Goal: Information Seeking & Learning: Check status

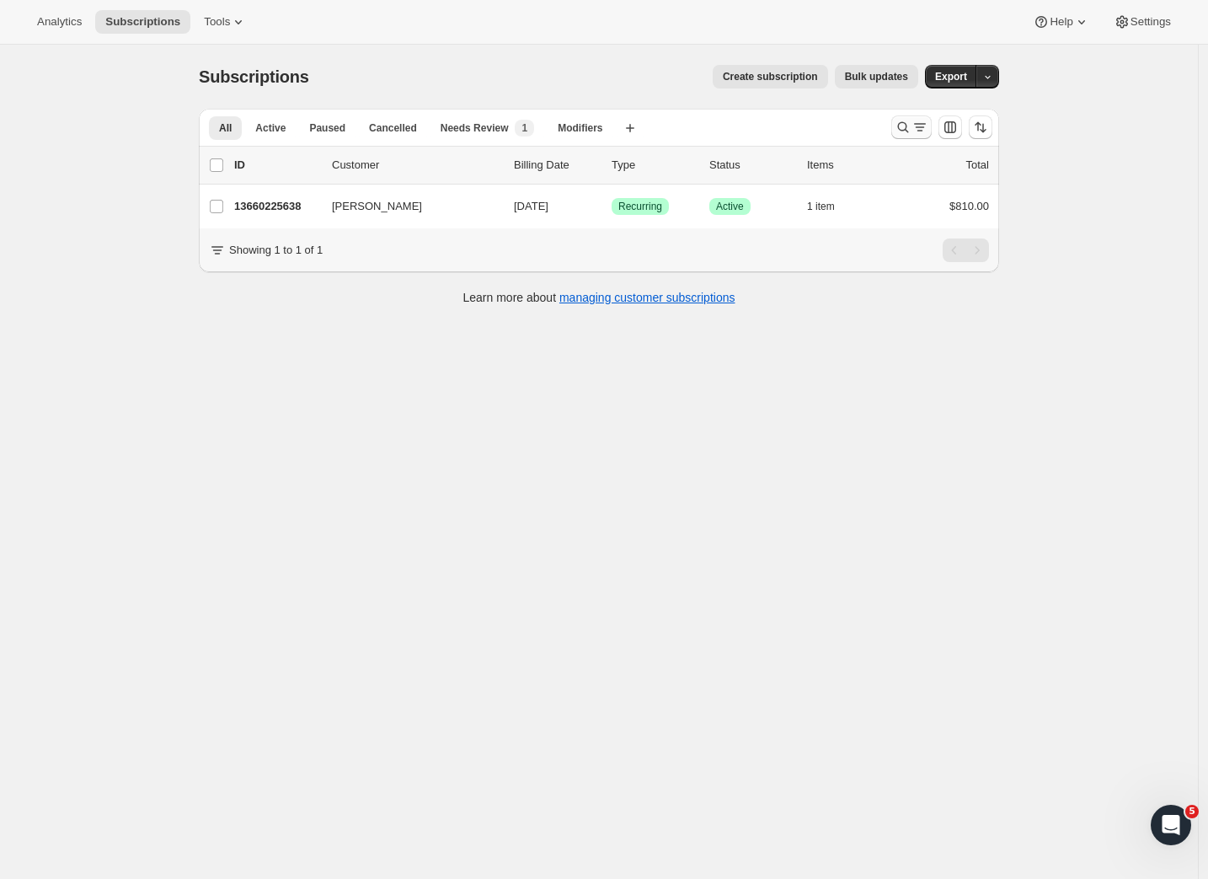
click at [905, 125] on icon "Search and filter results" at bounding box center [903, 127] width 17 height 17
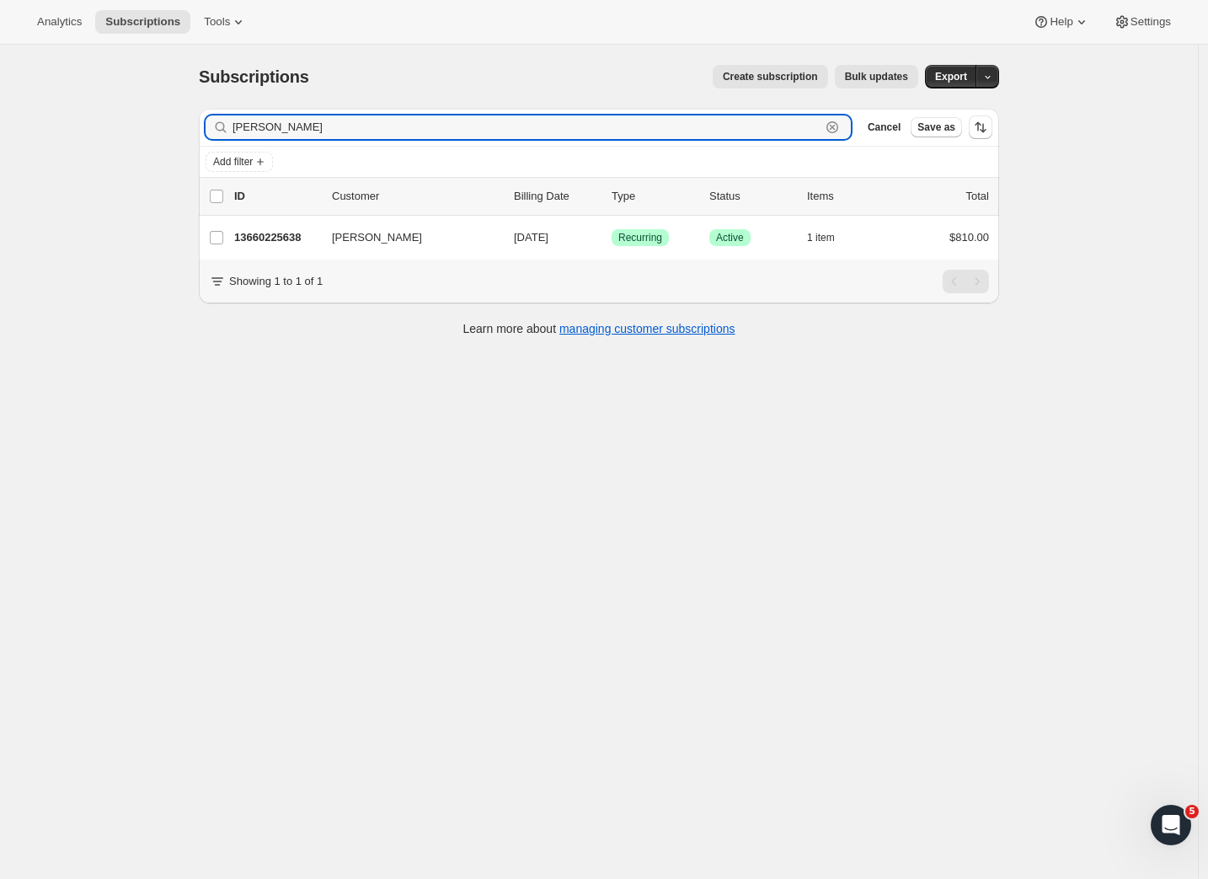
paste input "Sunshine"
drag, startPoint x: 315, startPoint y: 117, endPoint x: 163, endPoint y: 110, distance: 152.7
click at [163, 110] on div "Subscriptions. This page is ready Subscriptions Create subscription Bulk update…" at bounding box center [599, 484] width 1198 height 879
paste input "text"
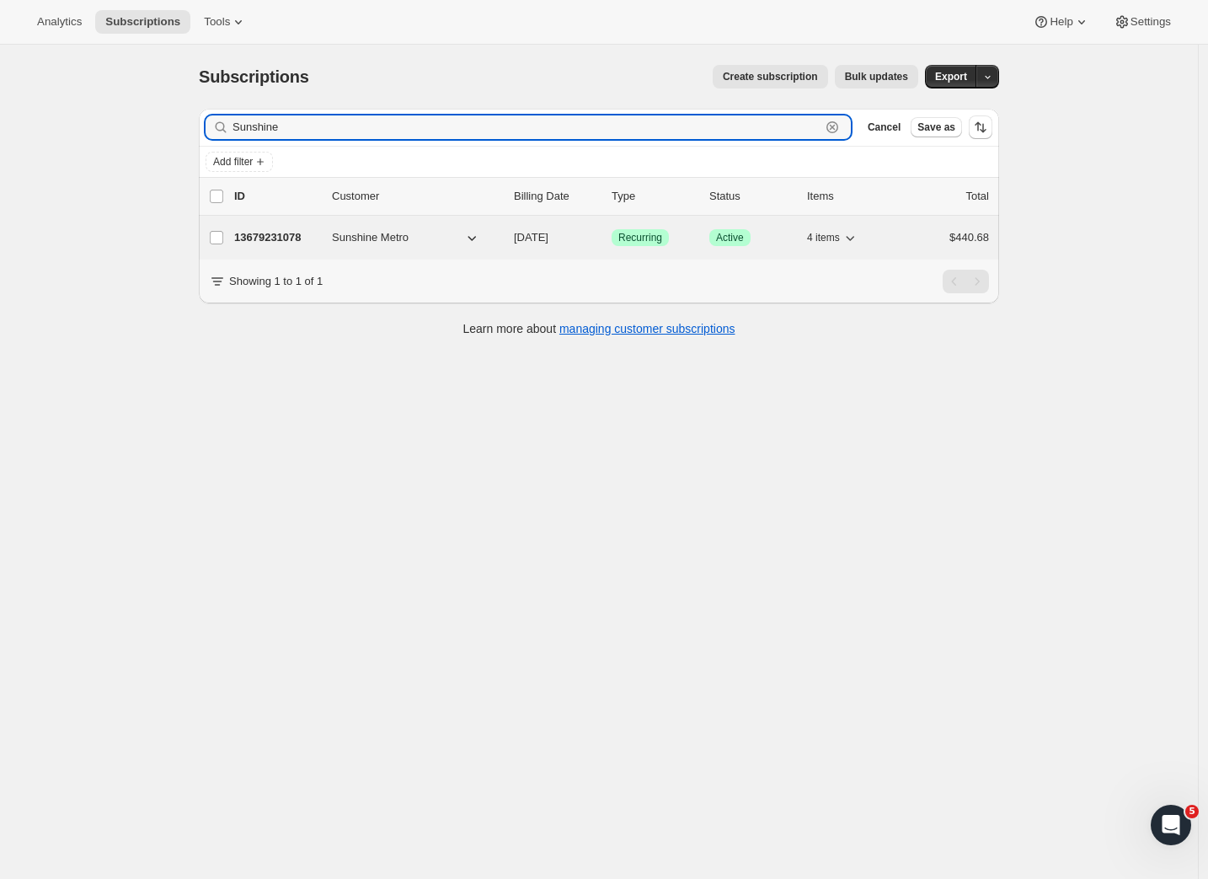
type input "Sunshine"
click at [283, 239] on p "13679231078" at bounding box center [276, 237] width 84 height 17
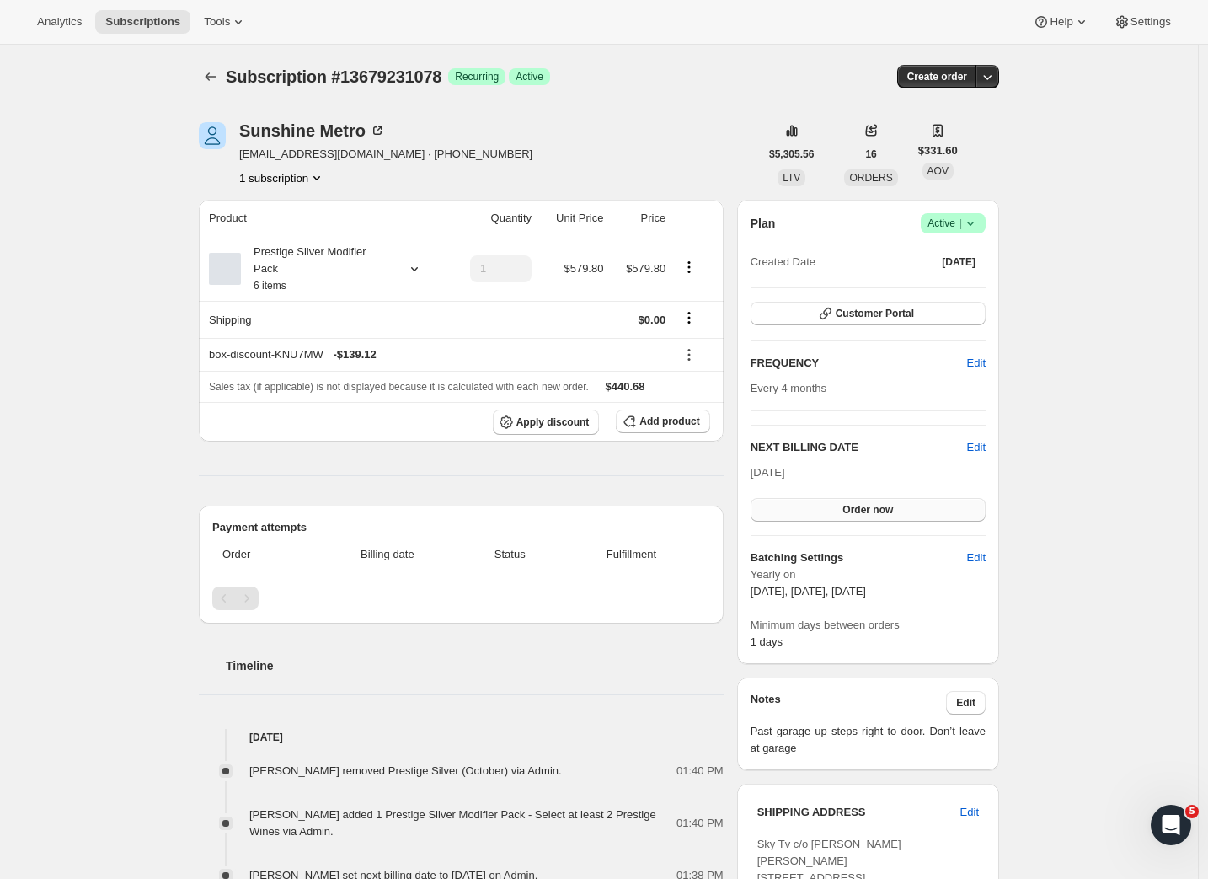
scroll to position [430, 0]
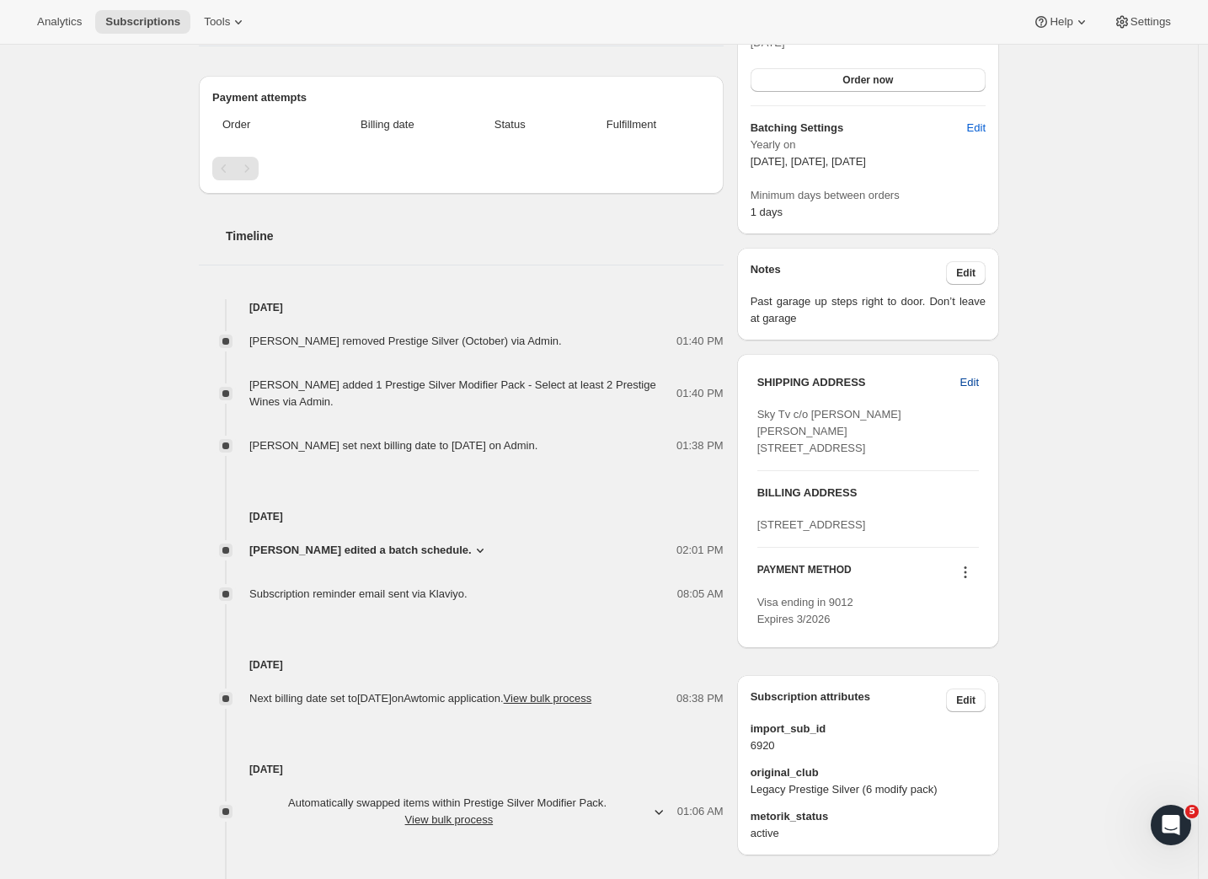
click at [977, 379] on span "Edit" at bounding box center [970, 382] width 19 height 17
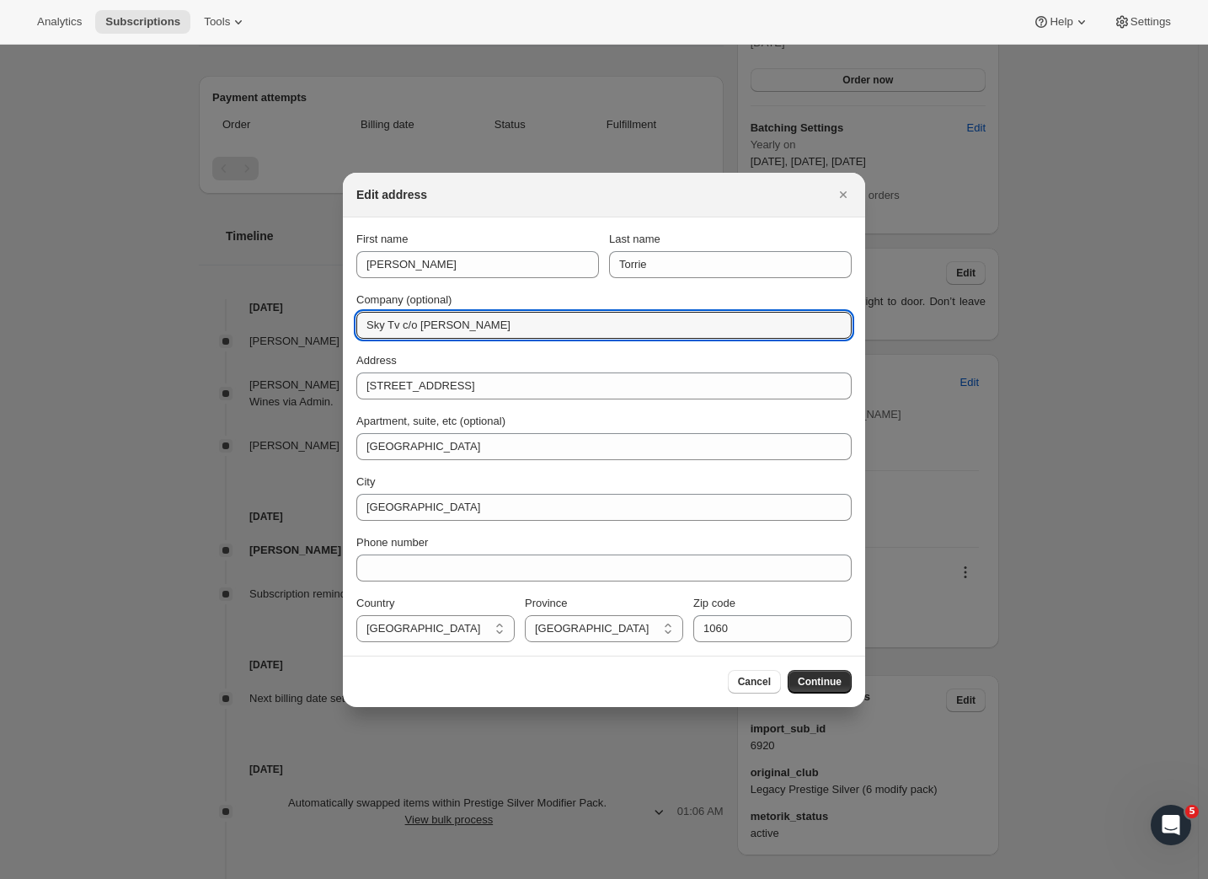
drag, startPoint x: 503, startPoint y: 332, endPoint x: 315, endPoint y: 311, distance: 189.1
paste input "C/o [PERSON_NAME] [PERSON_NAME]"
type input "C/o [PERSON_NAME] [PERSON_NAME]"
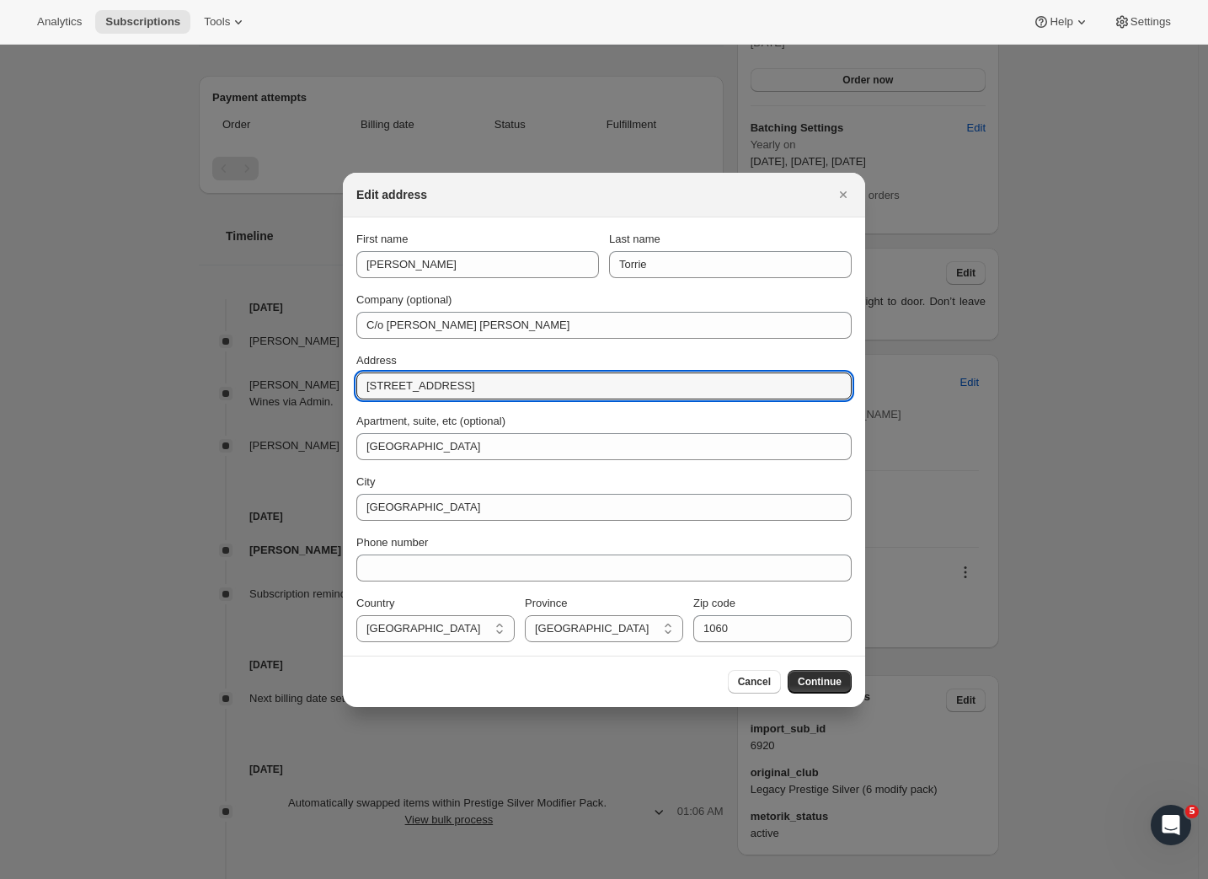
drag, startPoint x: 489, startPoint y: 388, endPoint x: 329, endPoint y: 370, distance: 160.2
paste input "[STREET_ADDRESS][PERSON_NAME]"
type input "97a John St"
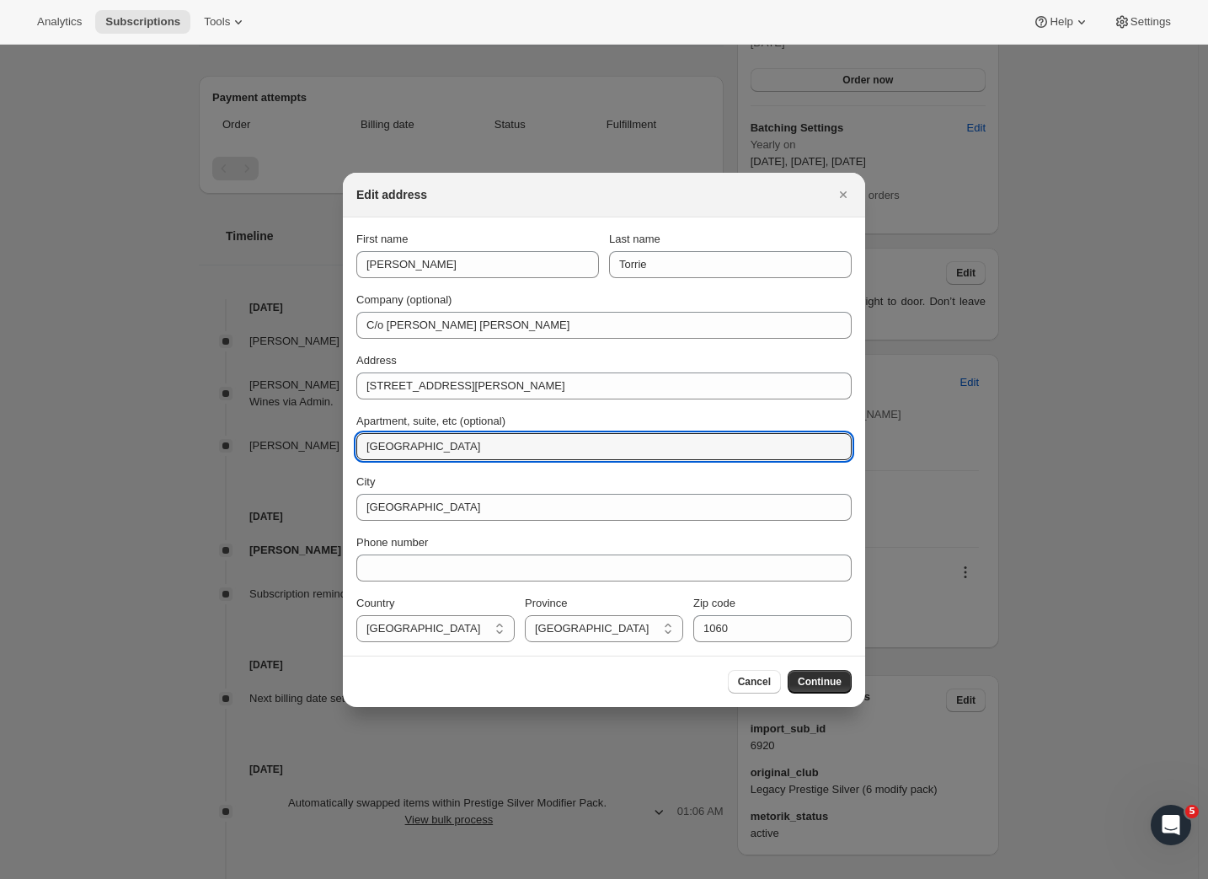
drag, startPoint x: 468, startPoint y: 447, endPoint x: 305, endPoint y: 451, distance: 162.6
paste input "Ponsonby"
type input "Ponsonby"
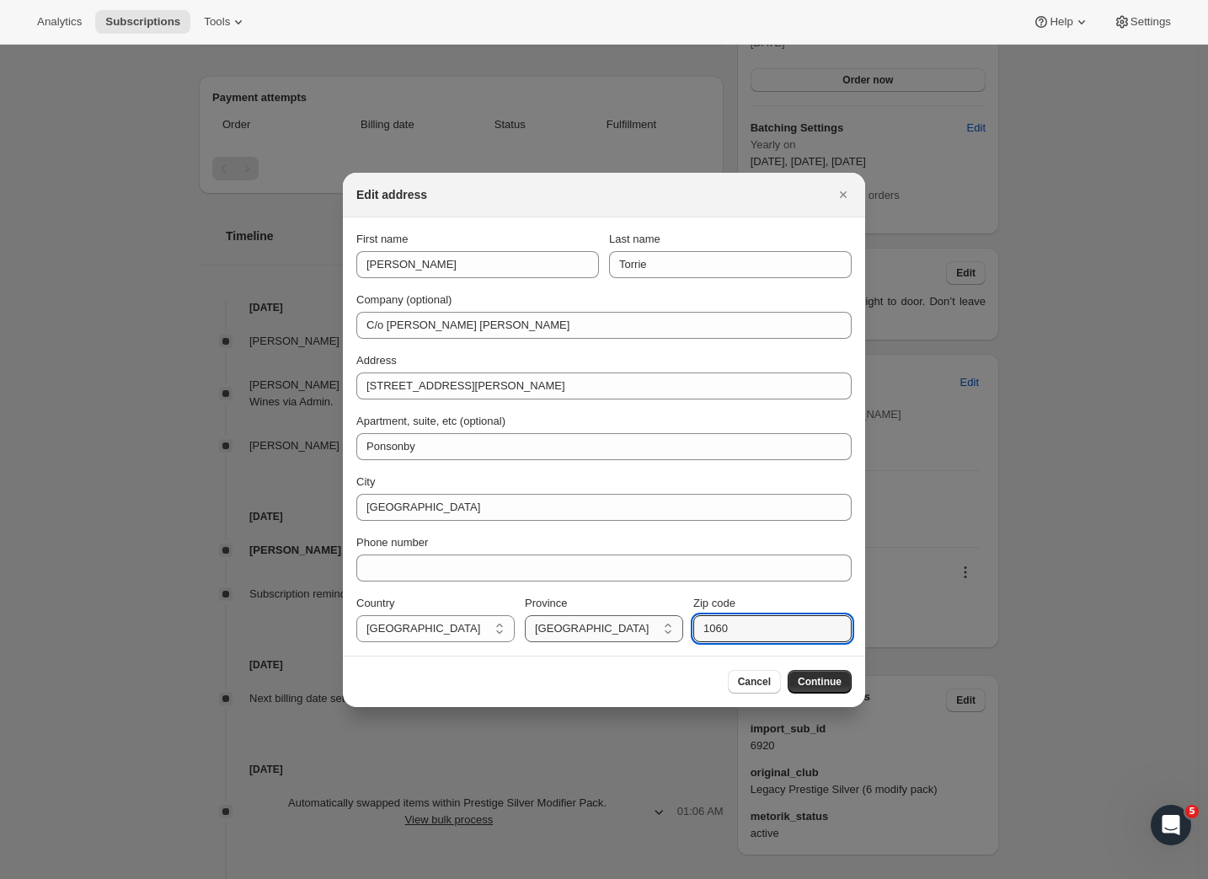
drag, startPoint x: 759, startPoint y: 627, endPoint x: 665, endPoint y: 626, distance: 94.4
paste input "11"
type input "1011"
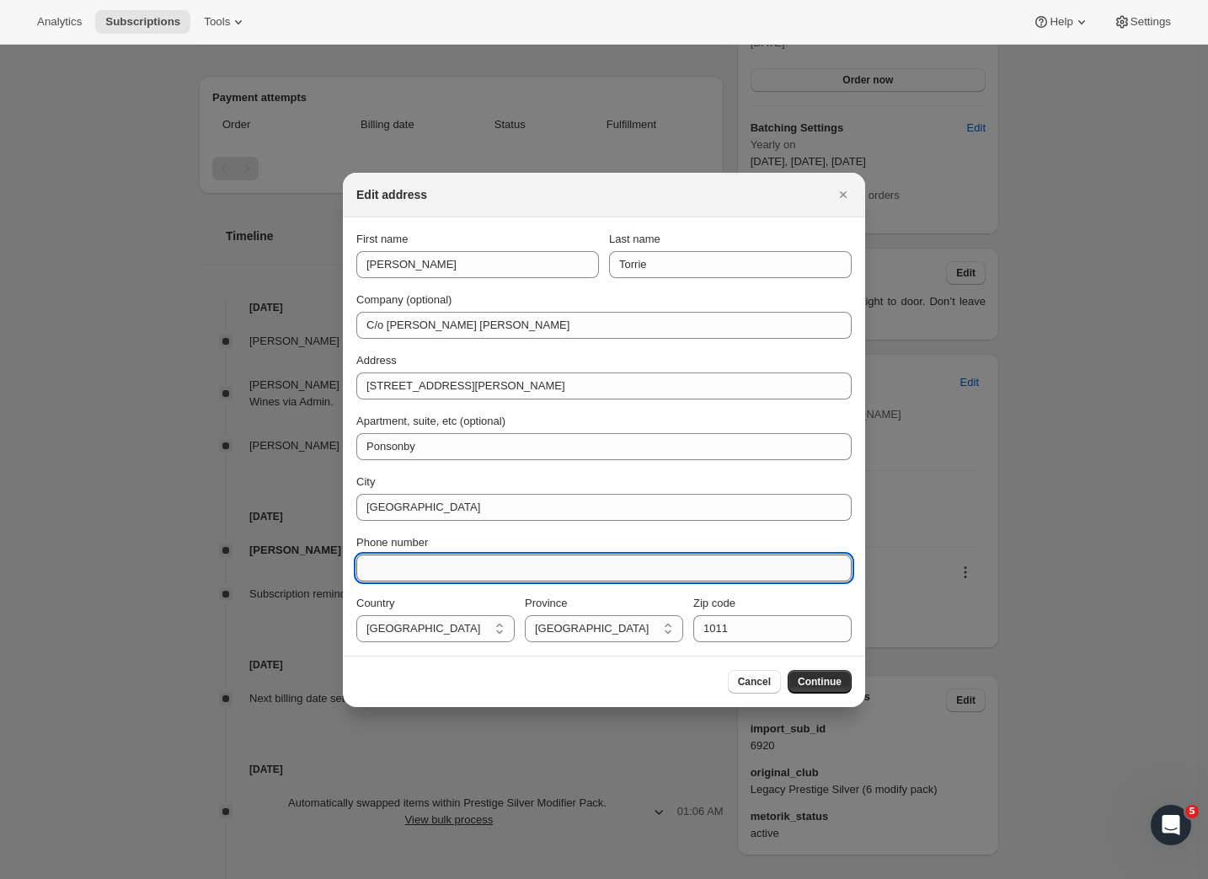
paste input "6421860206"
type input "6421860206"
click at [805, 680] on span "Continue" at bounding box center [820, 681] width 44 height 13
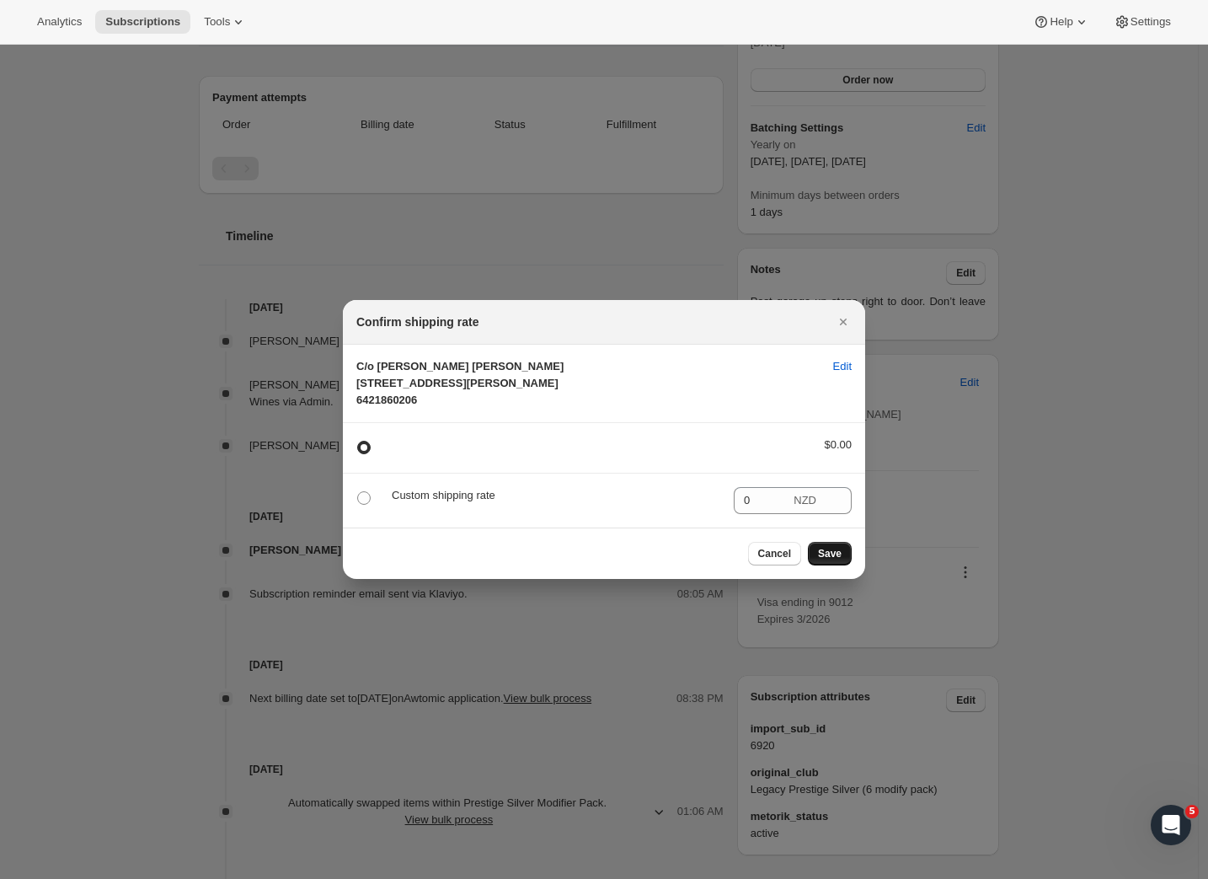
click at [821, 560] on span "Save" at bounding box center [830, 553] width 24 height 13
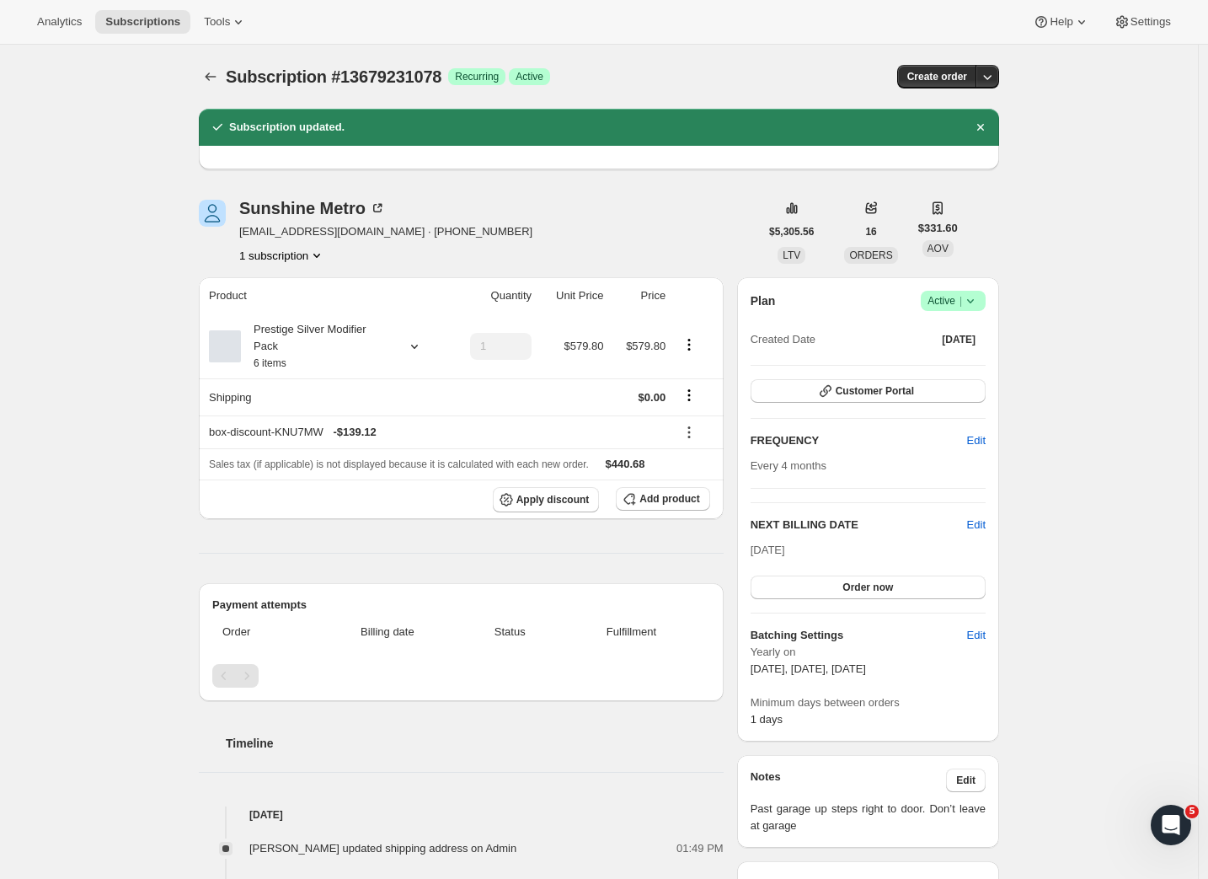
scroll to position [404, 0]
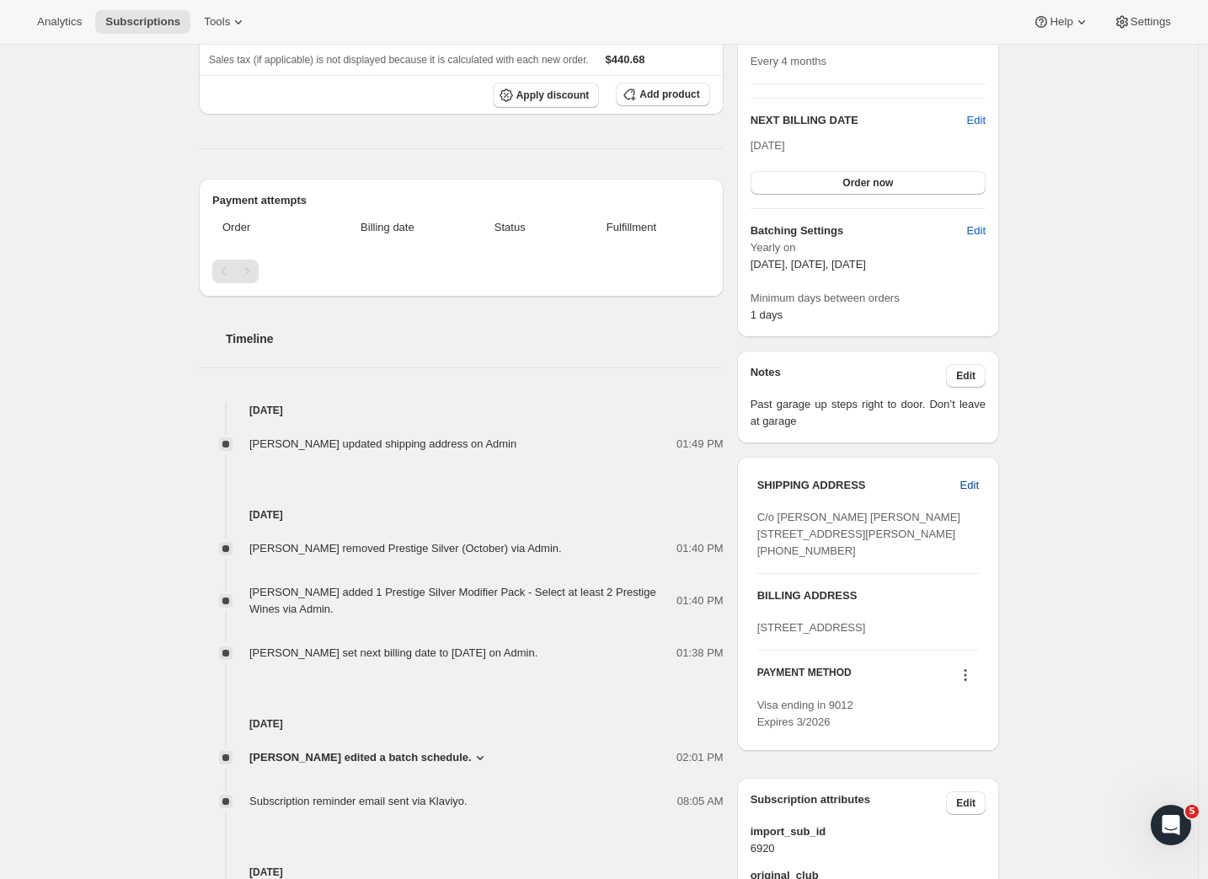
click at [979, 488] on span "Edit" at bounding box center [970, 485] width 19 height 17
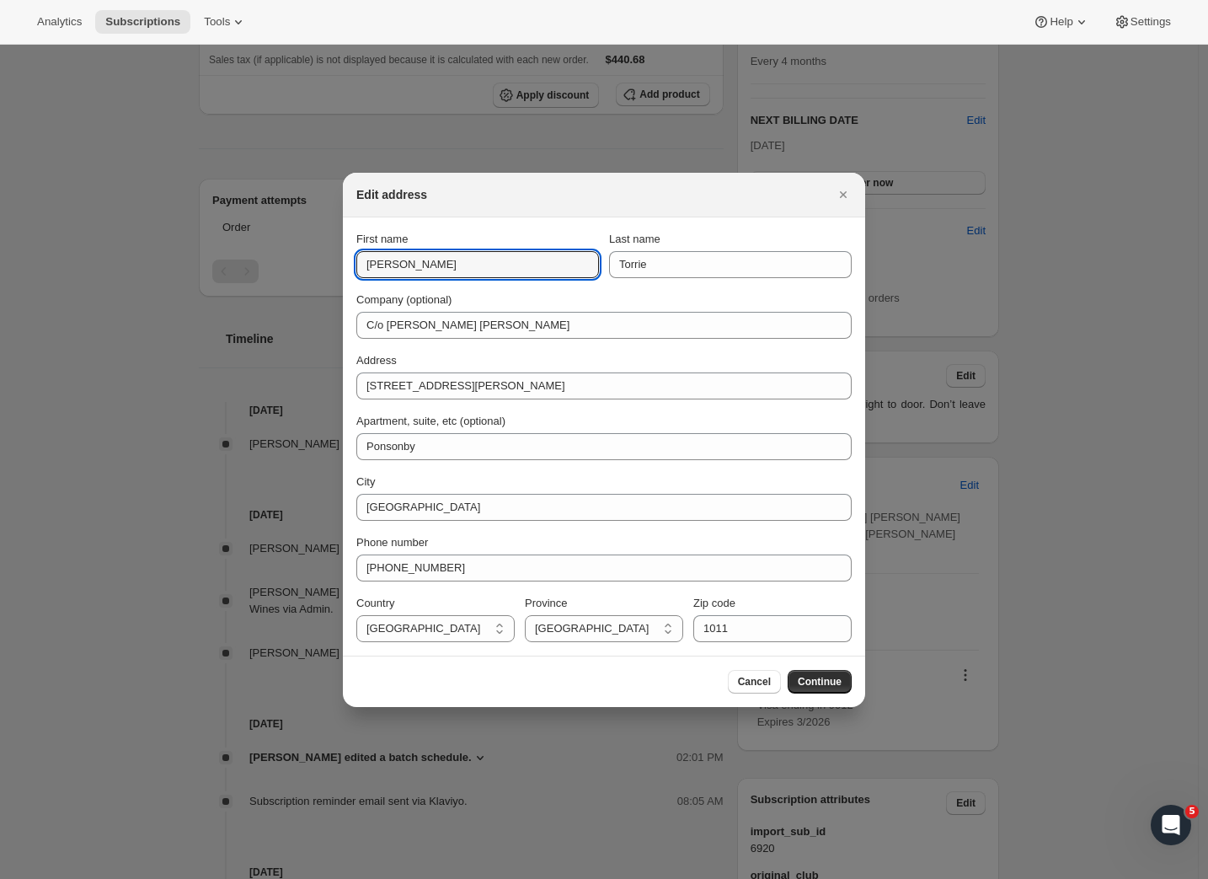
drag, startPoint x: 441, startPoint y: 265, endPoint x: 297, endPoint y: 253, distance: 144.6
paste input "Sunshine"
type input "Sunshine"
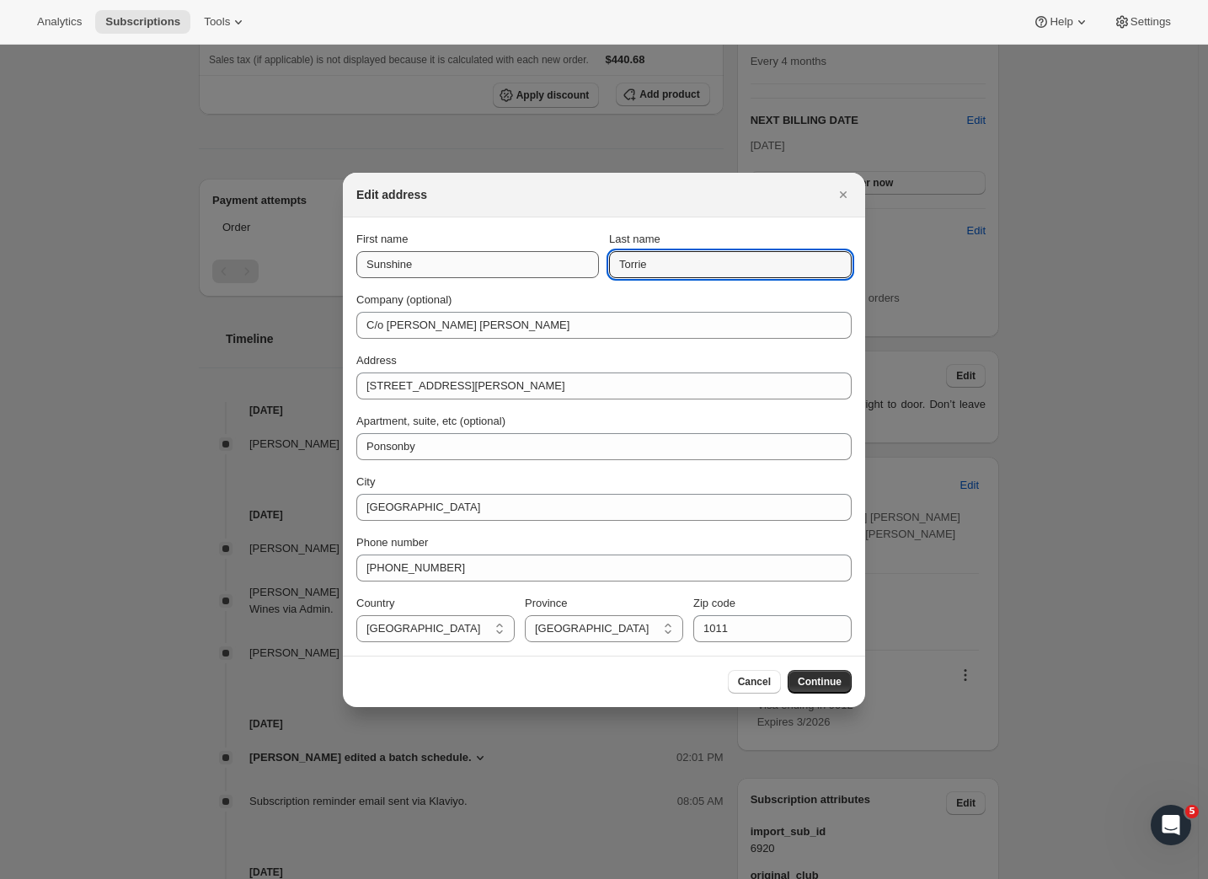
drag, startPoint x: 675, startPoint y: 266, endPoint x: 578, endPoint y: 267, distance: 96.9
type input "Metro"
click at [814, 686] on span "Continue" at bounding box center [820, 681] width 44 height 13
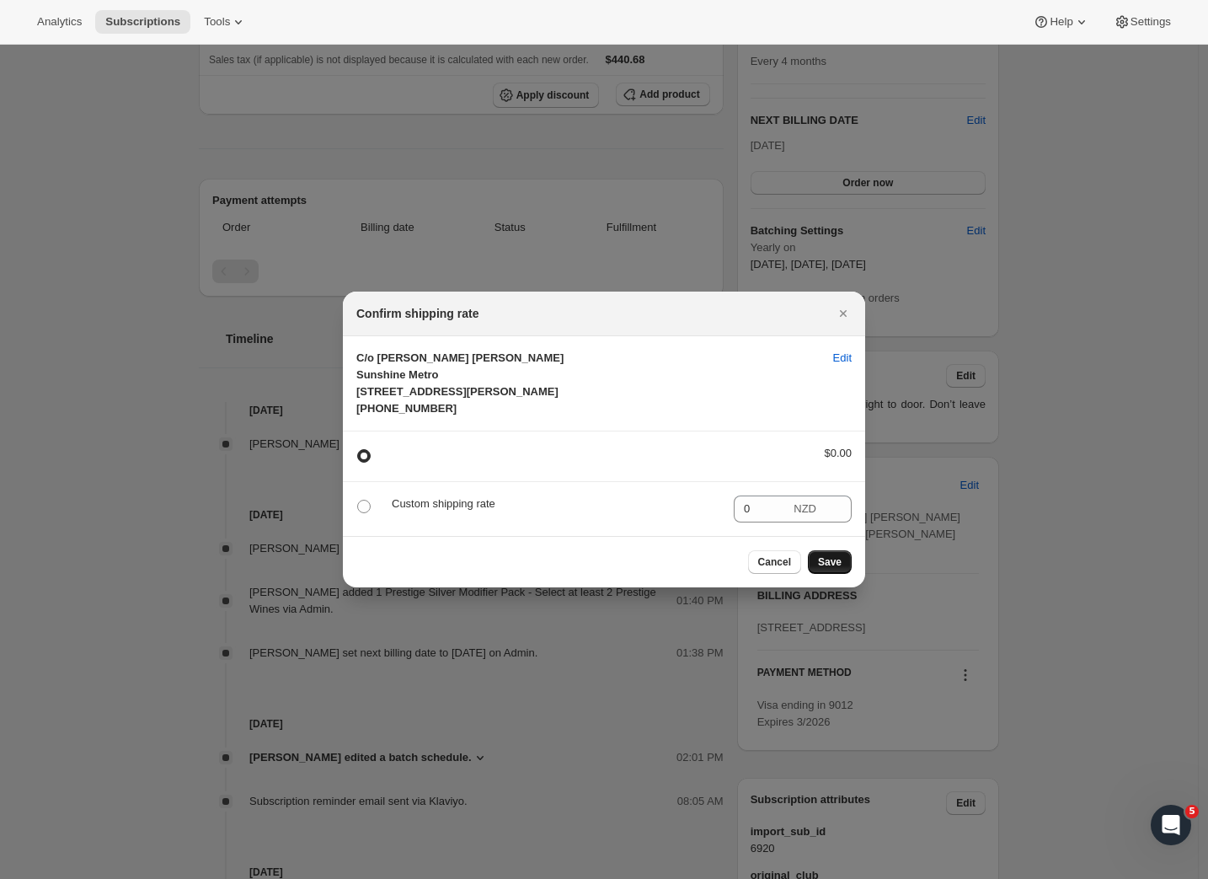
click at [843, 574] on button "Save" at bounding box center [830, 562] width 44 height 24
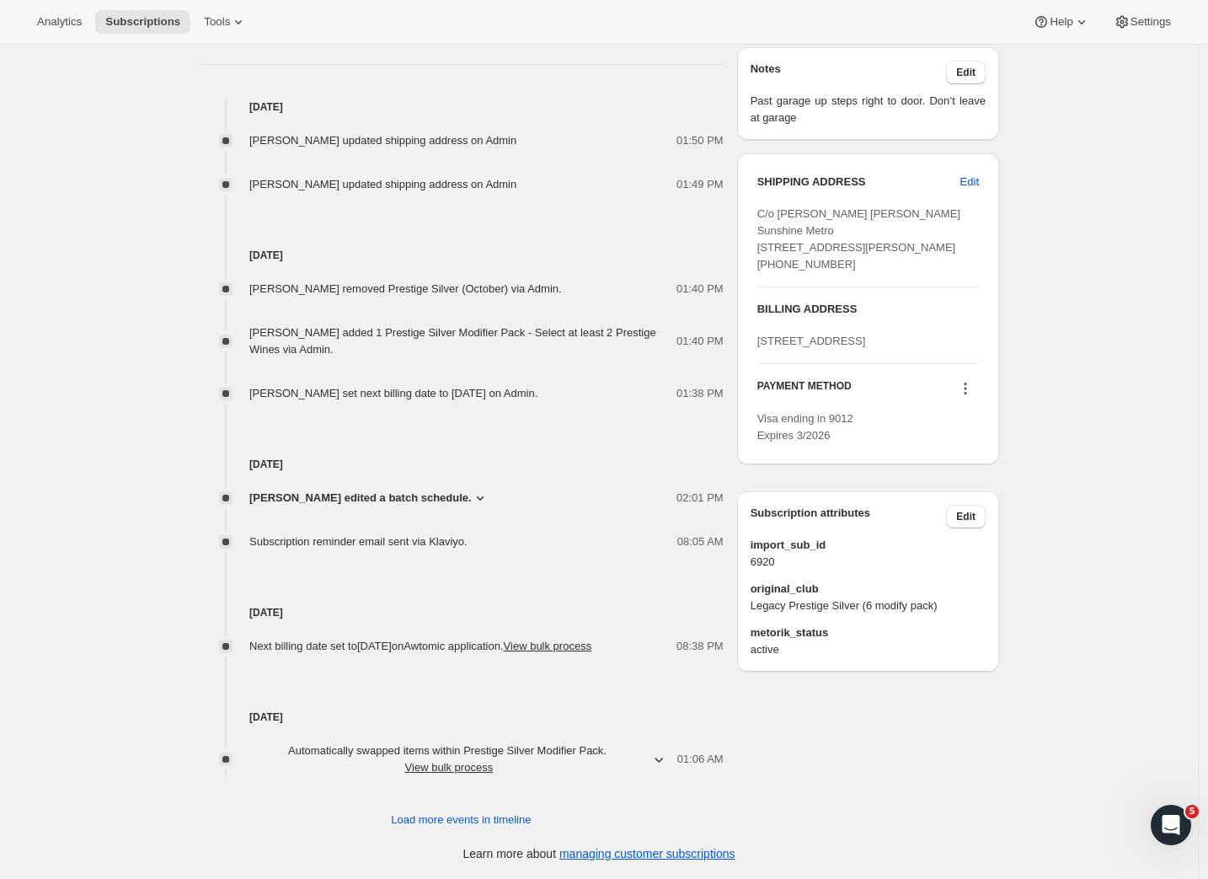
scroll to position [0, 0]
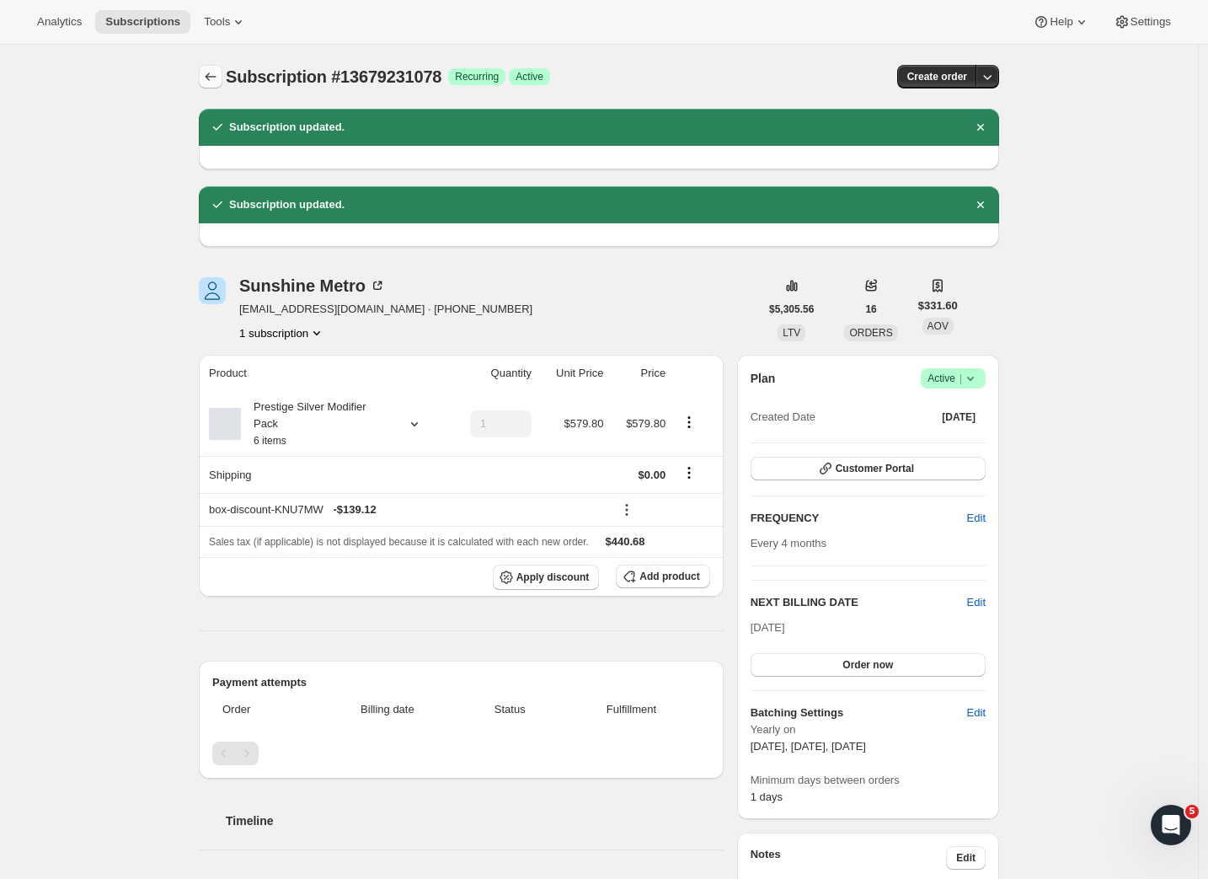
click at [210, 76] on icon "Subscriptions" at bounding box center [210, 76] width 17 height 17
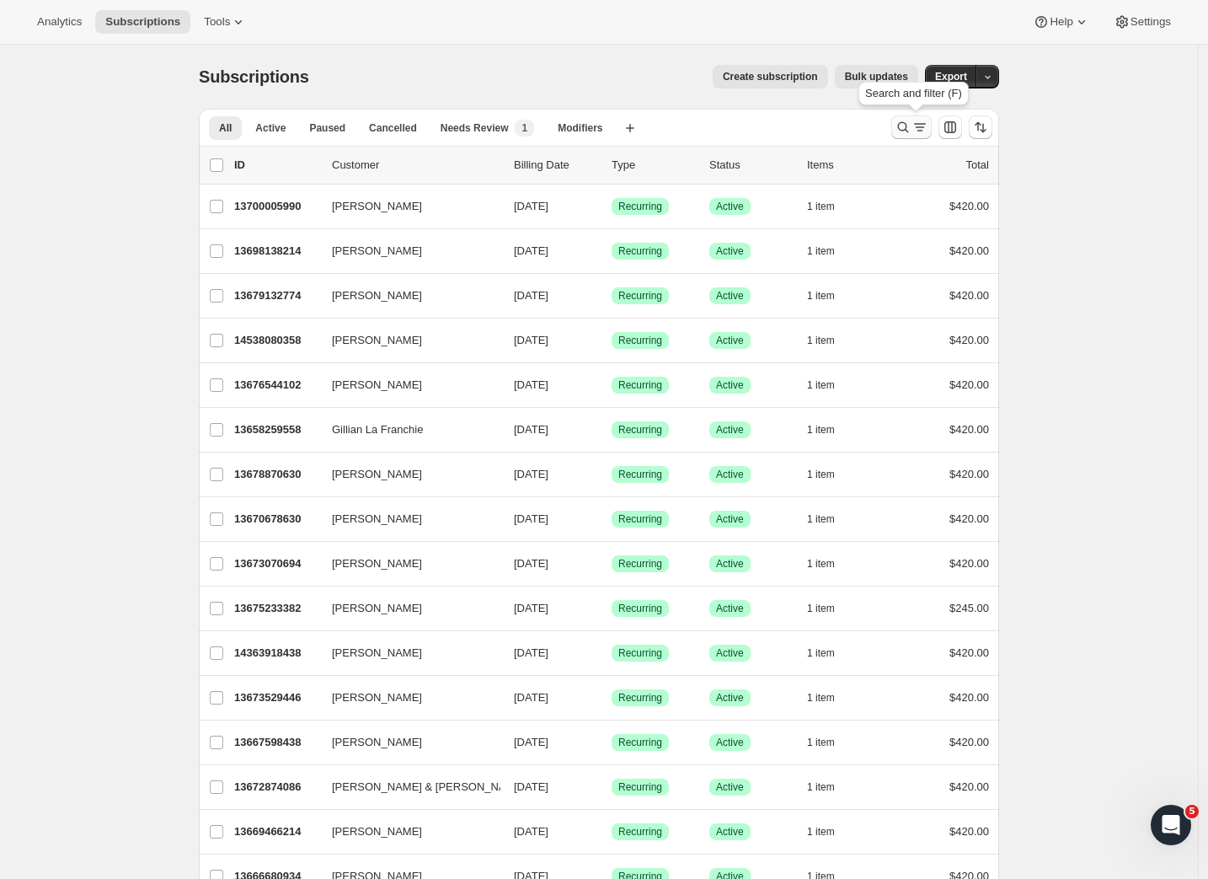
click at [912, 130] on icon "Search and filter results" at bounding box center [903, 127] width 17 height 17
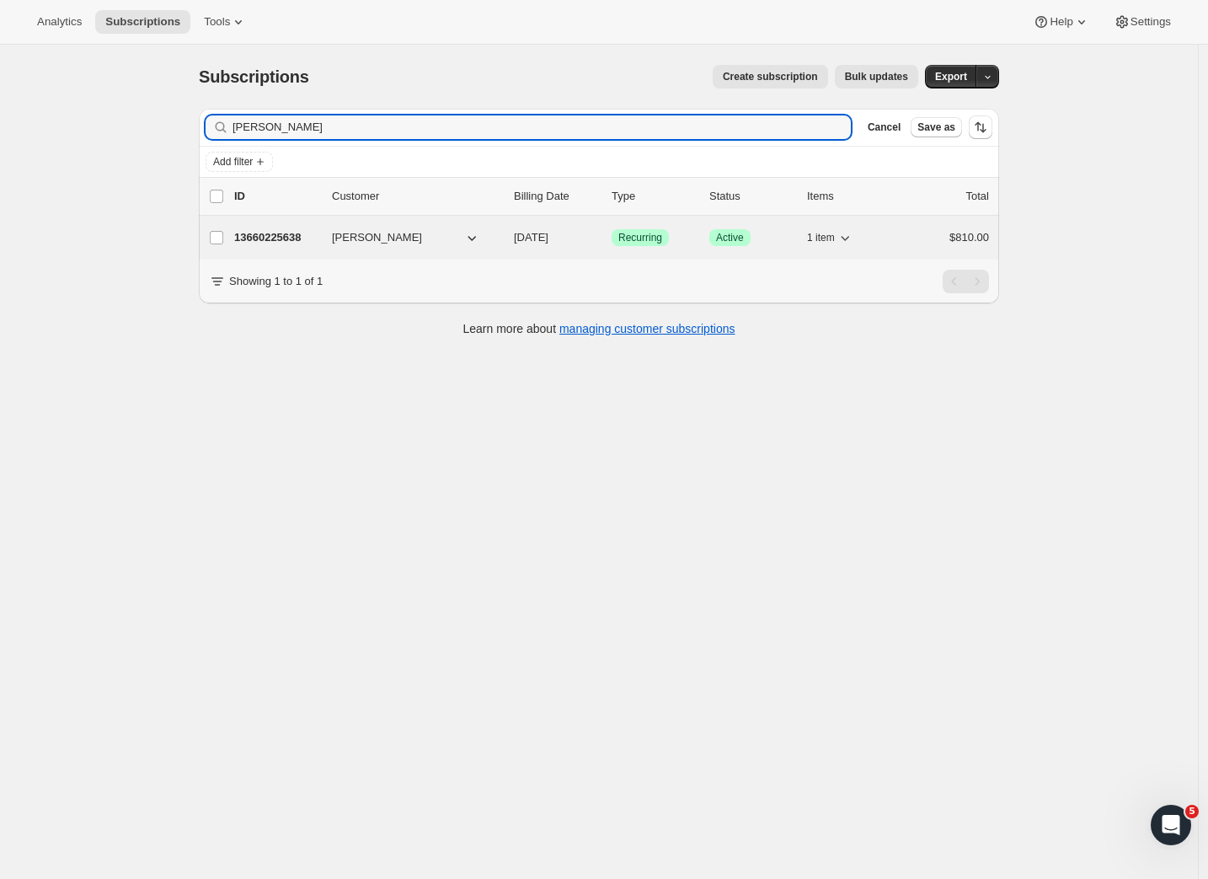
type input "[PERSON_NAME]"
click at [292, 240] on p "13660225638" at bounding box center [276, 237] width 84 height 17
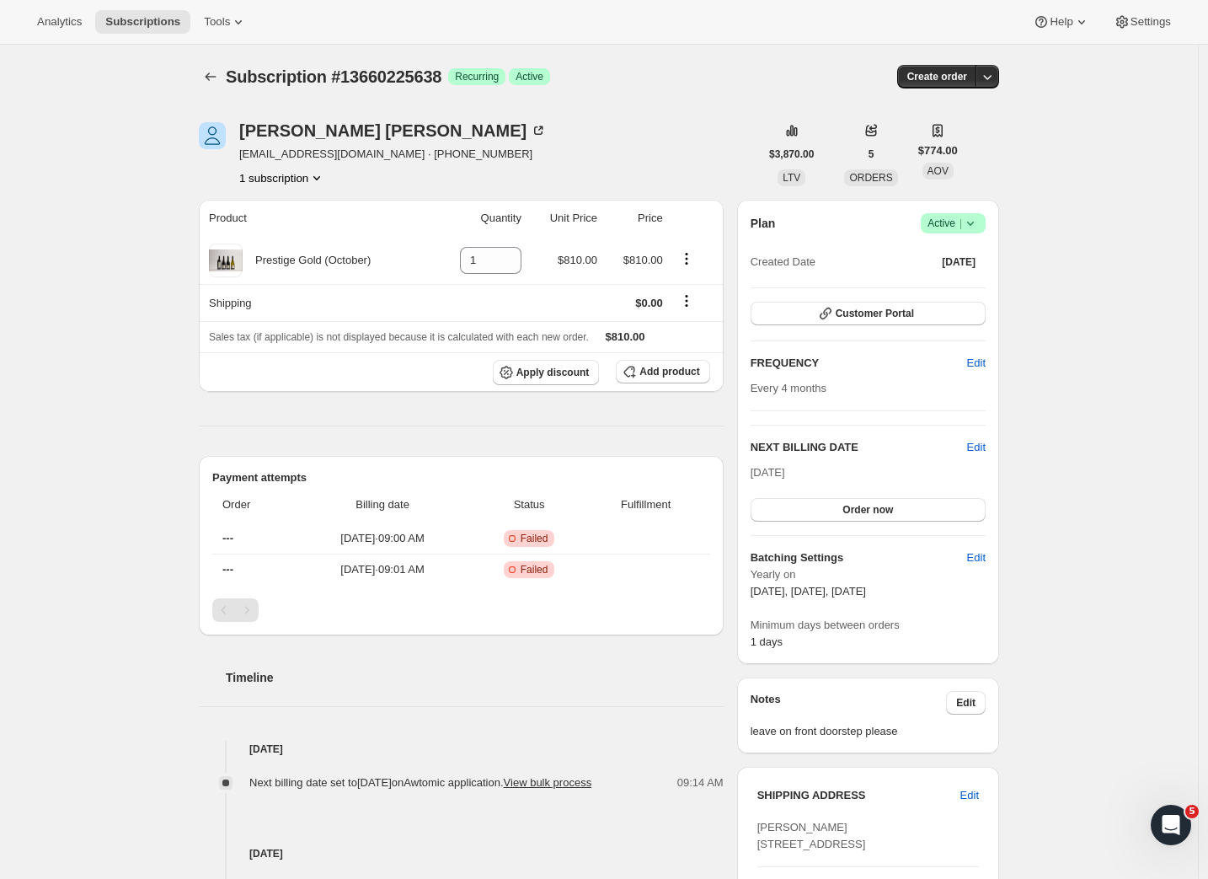
click at [1090, 453] on div "Subscription #13660225638. This page is ready Subscription #13660225638 Success…" at bounding box center [599, 695] width 1198 height 1301
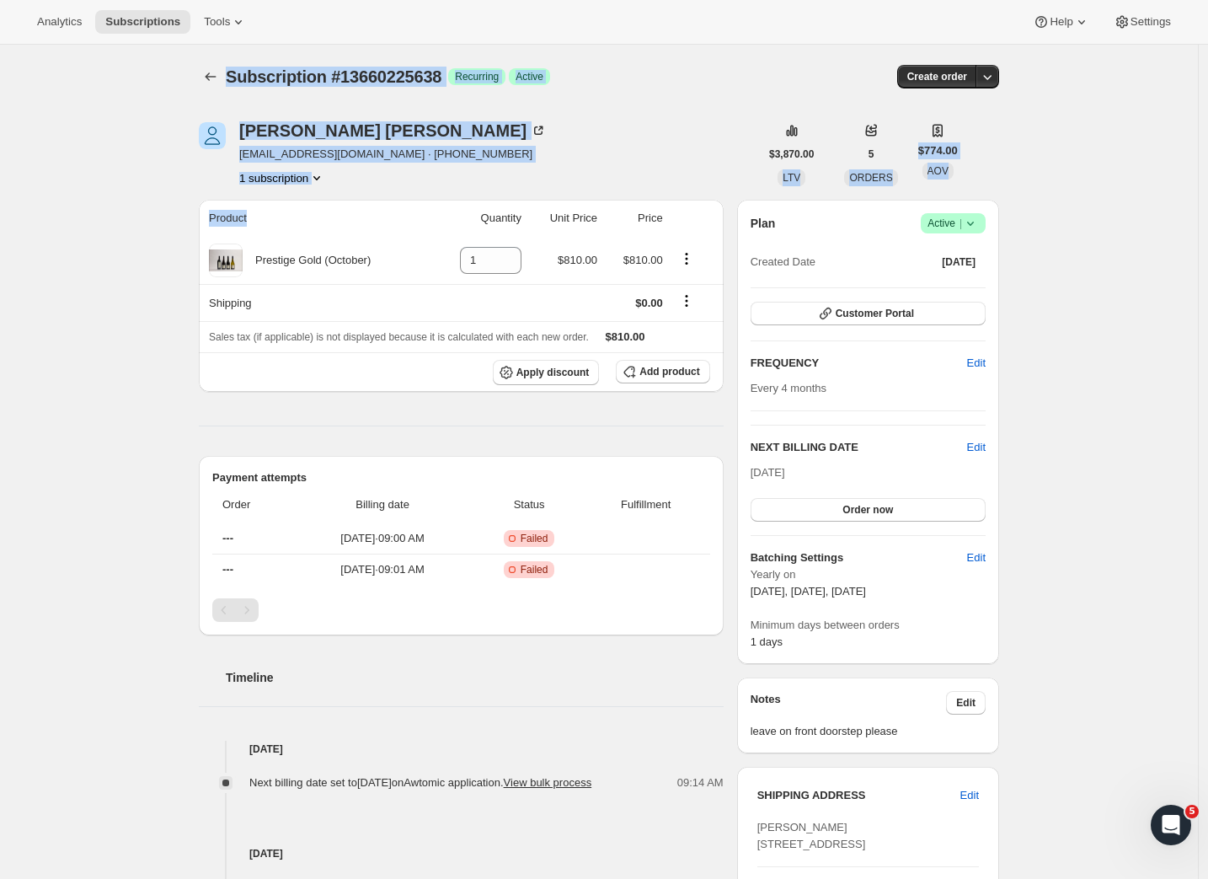
drag, startPoint x: 153, startPoint y: 60, endPoint x: 233, endPoint y: 233, distance: 191.1
click at [233, 233] on div "Subscription #13660225638. This page is ready Subscription #13660225638 Success…" at bounding box center [599, 695] width 1198 height 1301
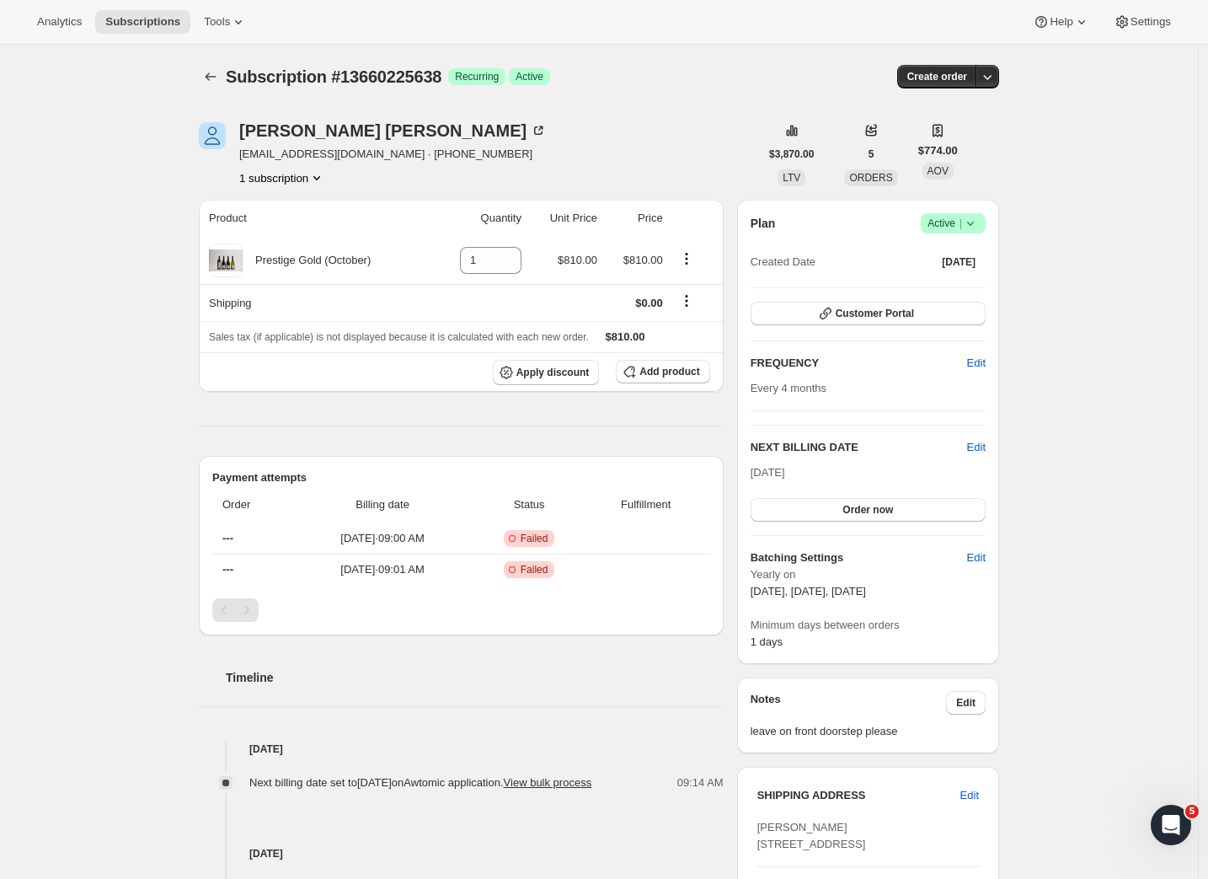
click at [138, 251] on div "Subscription #13660225638. This page is ready Subscription #13660225638 Success…" at bounding box center [599, 695] width 1198 height 1301
click at [1095, 481] on div "Subscription #13660225638. This page is ready Subscription #13660225638 Success…" at bounding box center [599, 695] width 1198 height 1301
click at [1035, 222] on div "Subscription #13660225638. This page is ready Subscription #13660225638 Success…" at bounding box center [599, 695] width 1198 height 1301
click at [612, 420] on div "Product Quantity Unit Price Price Prestige Gold (October) 1 $810.00 $810.00 Shi…" at bounding box center [461, 747] width 525 height 1095
click at [1043, 424] on div "Subscription #13660225638. This page is ready Subscription #13660225638 Success…" at bounding box center [599, 695] width 1198 height 1301
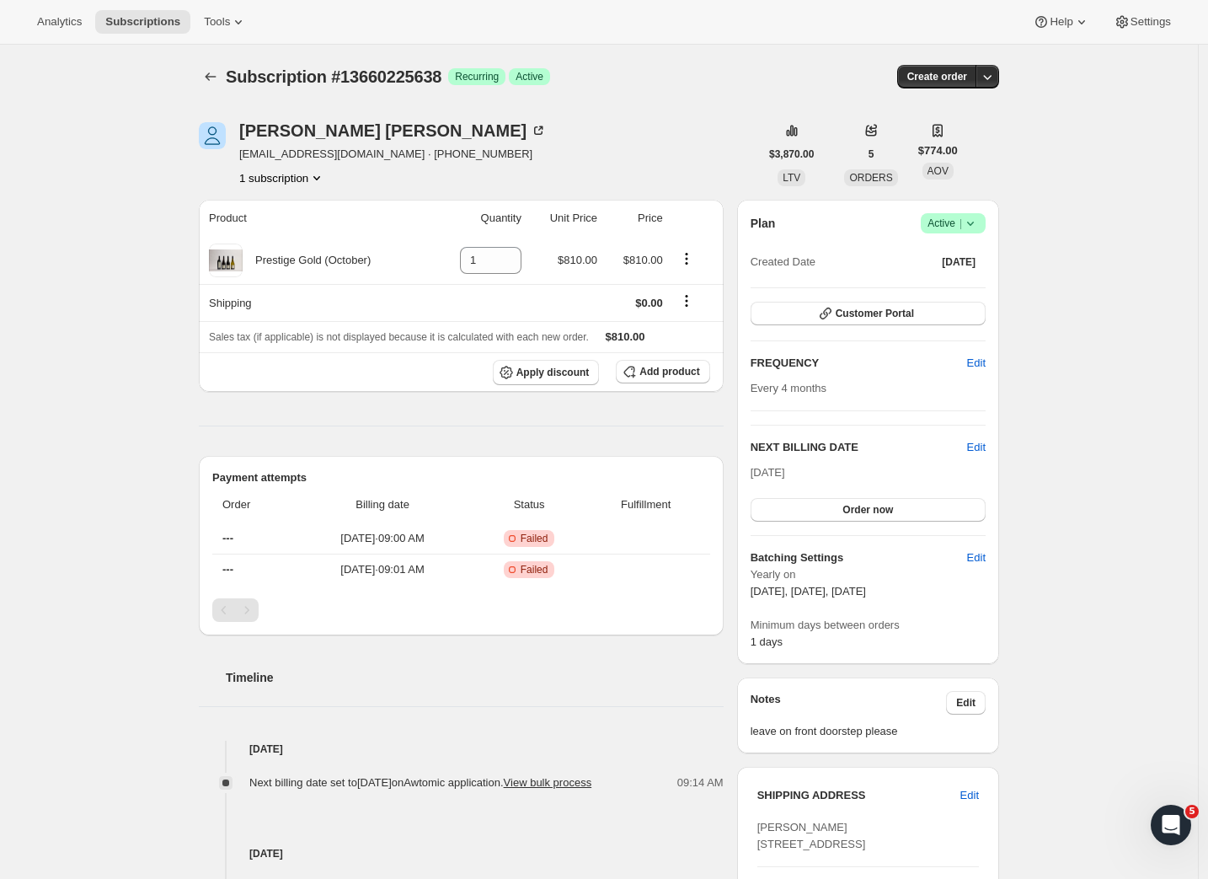
click at [320, 423] on div "Product Quantity Unit Price Price Prestige Gold (October) 1 $810.00 $810.00 Shi…" at bounding box center [461, 747] width 525 height 1095
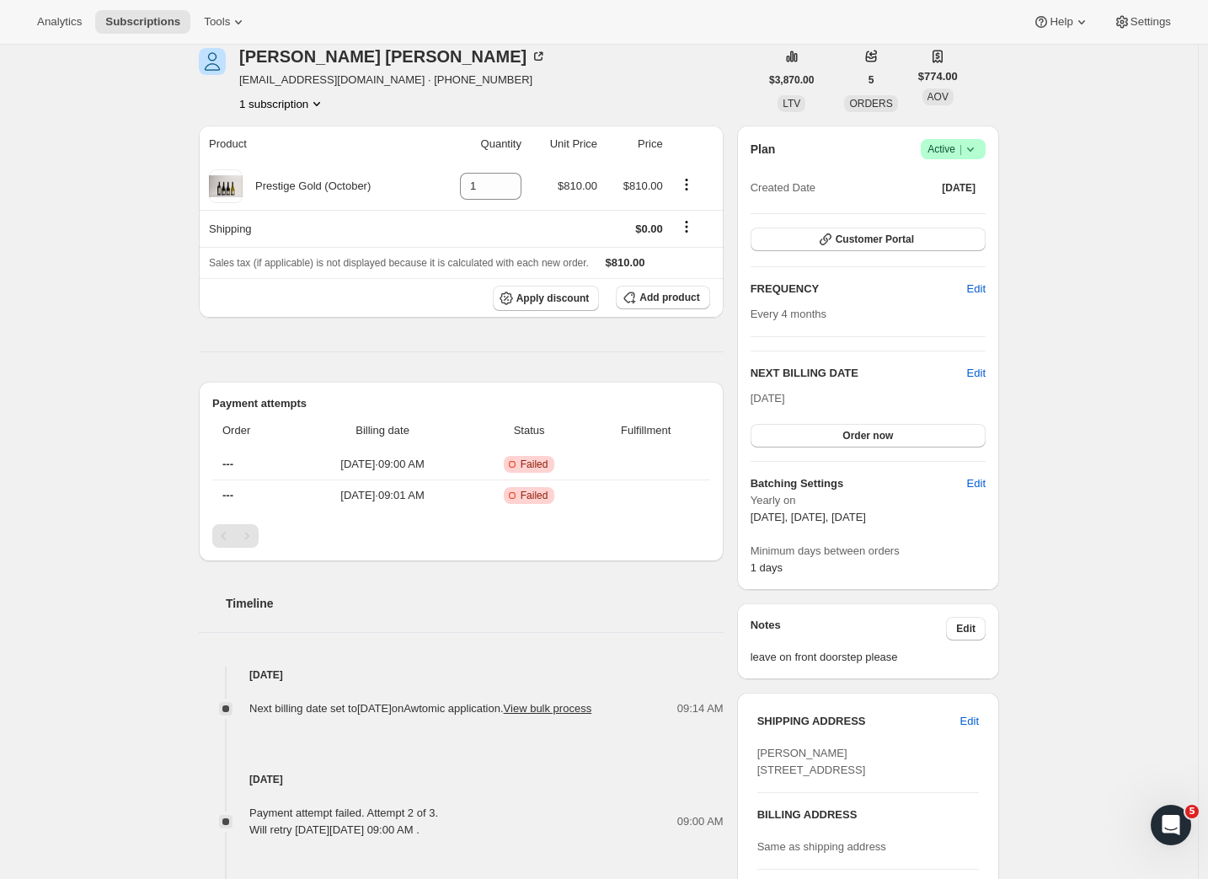
scroll to position [313, 0]
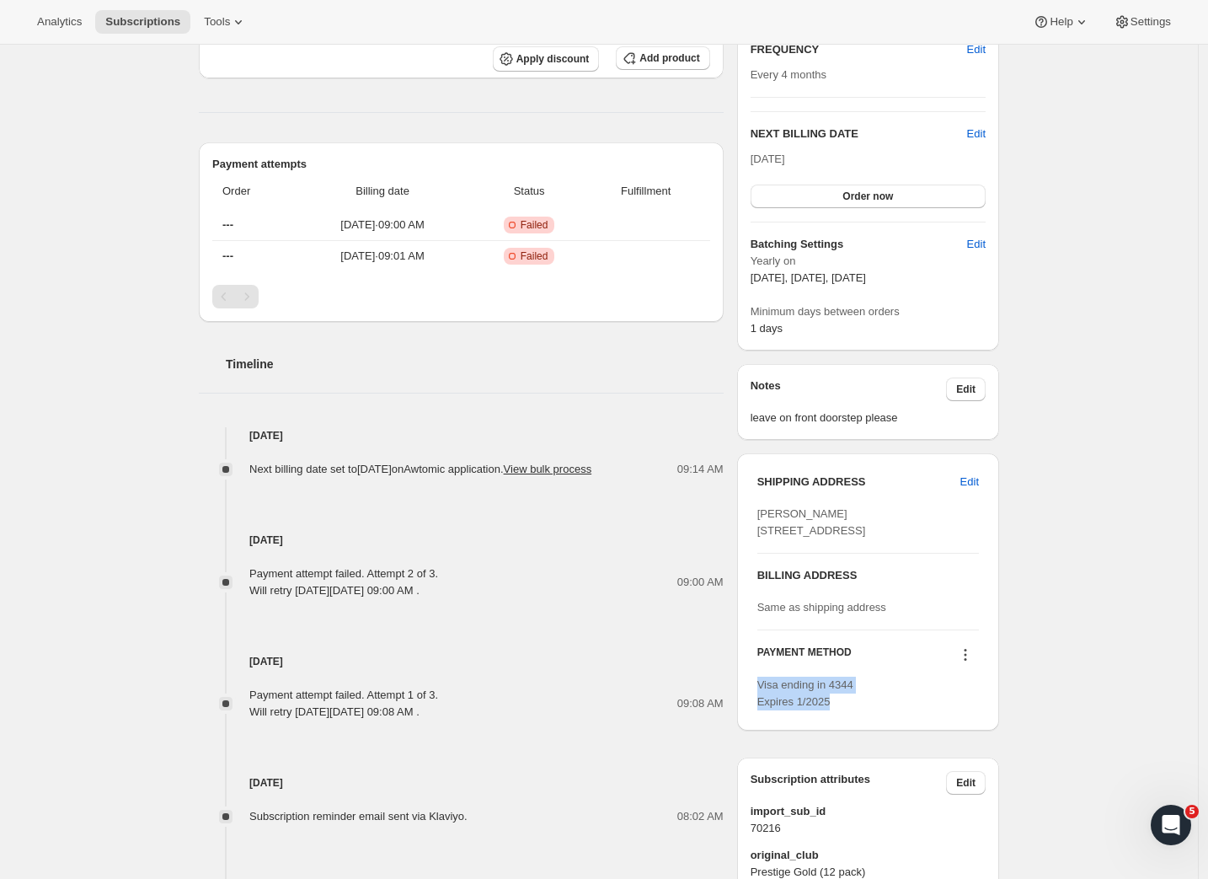
drag, startPoint x: 839, startPoint y: 756, endPoint x: 757, endPoint y: 738, distance: 84.4
click at [757, 730] on div "SHIPPING ADDRESS Edit David Trower 113 Maranui St Mount Maunganui Tauranga BOP,…" at bounding box center [868, 591] width 262 height 277
click at [702, 696] on div "Payment attempt failed. Attempt 1 of 3. Will retry on Monday, October 06, 2025,…" at bounding box center [461, 695] width 525 height 51
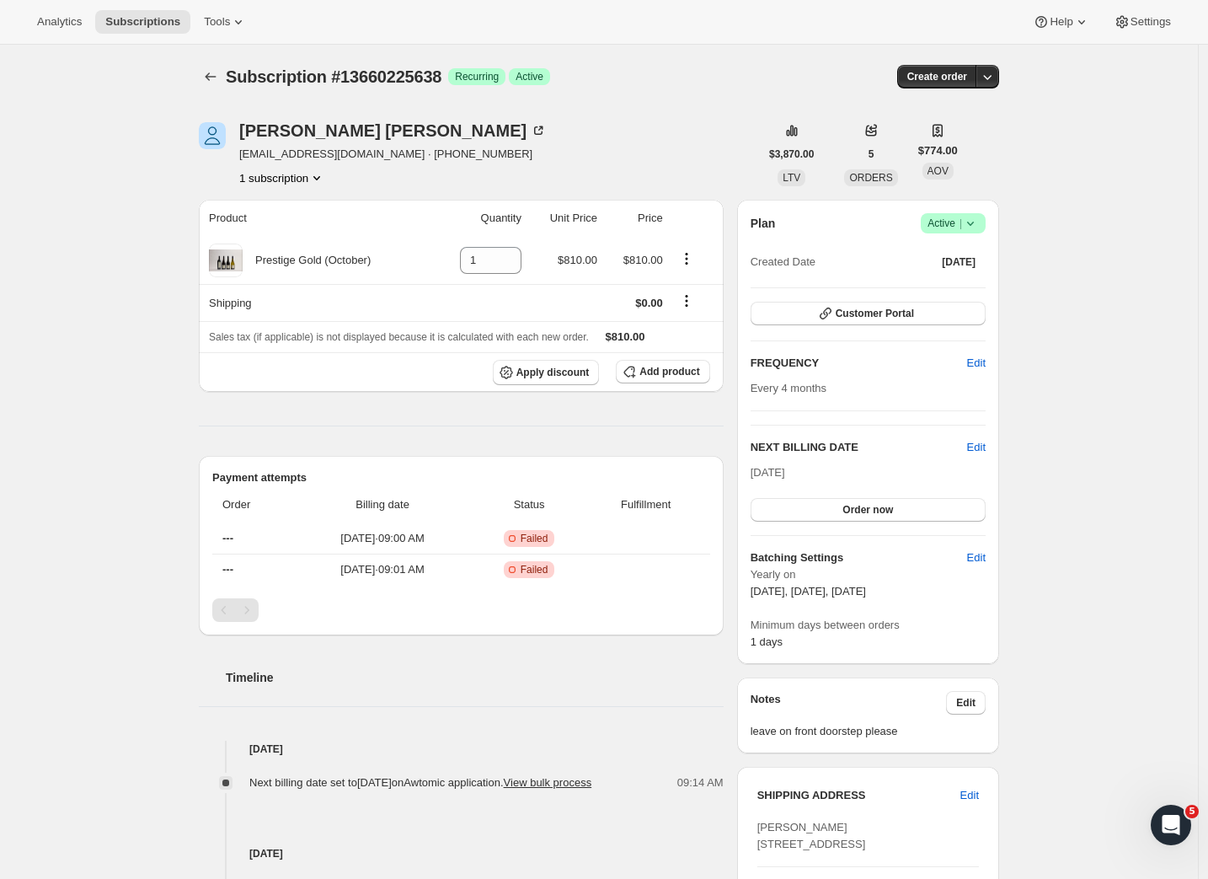
click at [1096, 610] on div "Subscription #13660225638. This page is ready Subscription #13660225638 Success…" at bounding box center [599, 695] width 1198 height 1301
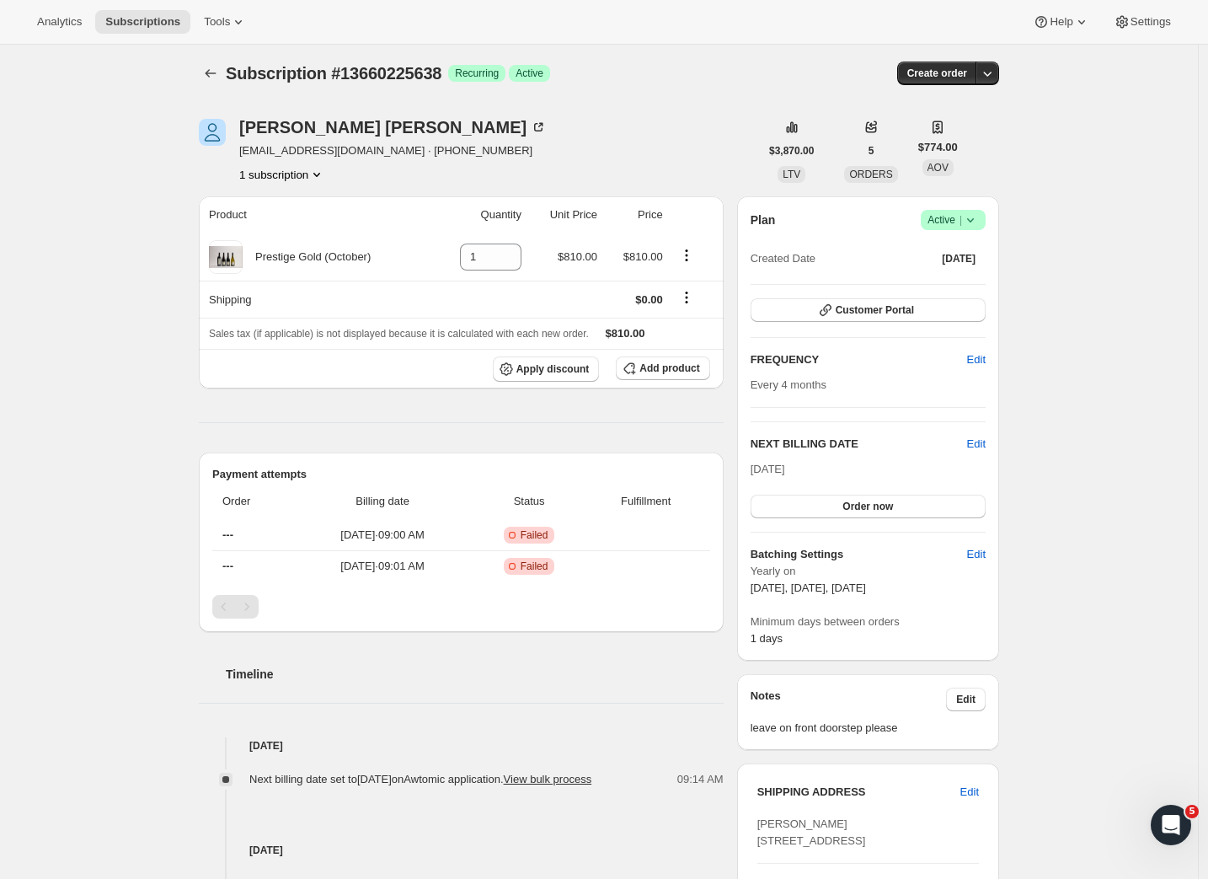
scroll to position [500, 0]
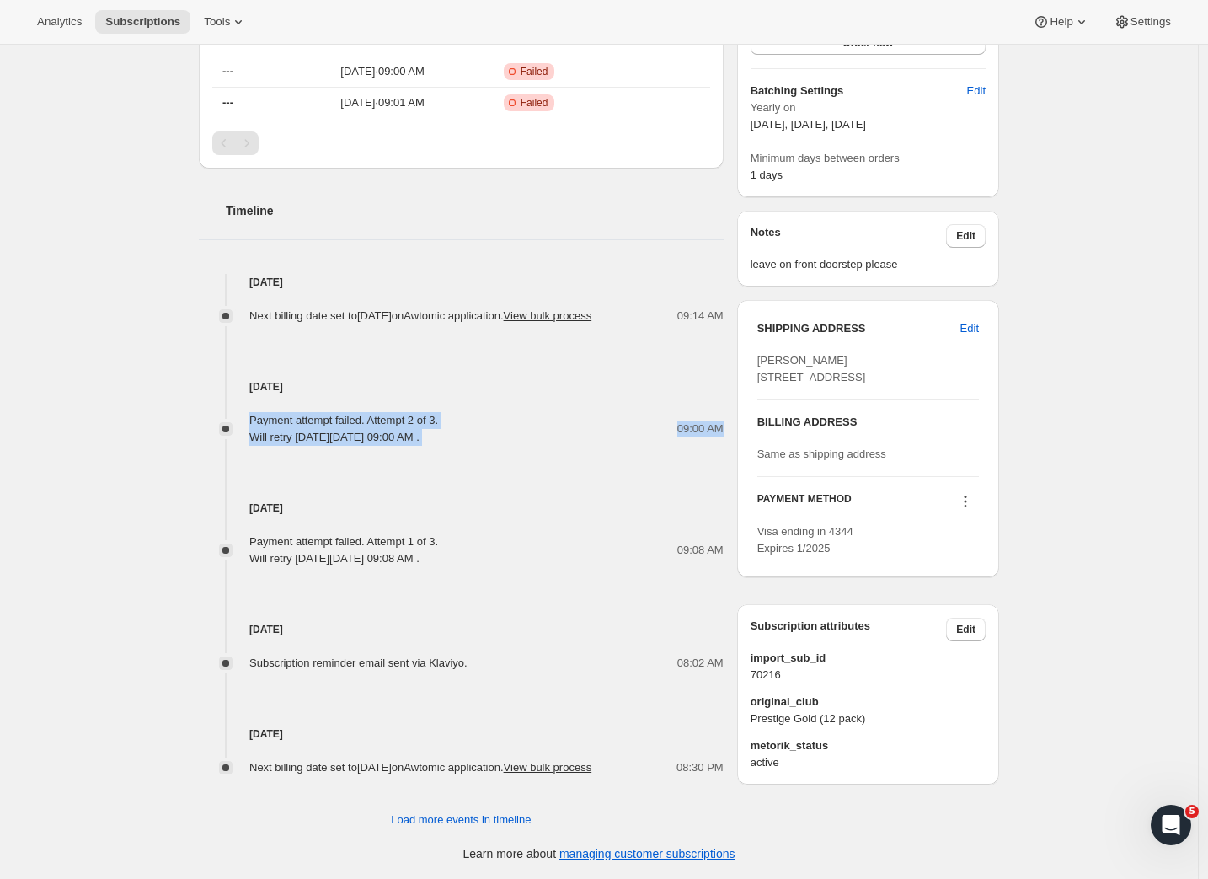
drag, startPoint x: 248, startPoint y: 404, endPoint x: 552, endPoint y: 422, distance: 304.7
click at [552, 422] on div "Payment attempt failed. Attempt 2 of 3. Will retry on Thursday, October 09, 202…" at bounding box center [461, 429] width 525 height 34
drag, startPoint x: 544, startPoint y: 425, endPoint x: 607, endPoint y: 425, distance: 62.4
click at [544, 425] on div "Payment attempt failed. Attempt 2 of 3. Will retry on Thursday, October 09, 202…" at bounding box center [461, 429] width 525 height 34
drag, startPoint x: 728, startPoint y: 415, endPoint x: 183, endPoint y: 222, distance: 578.3
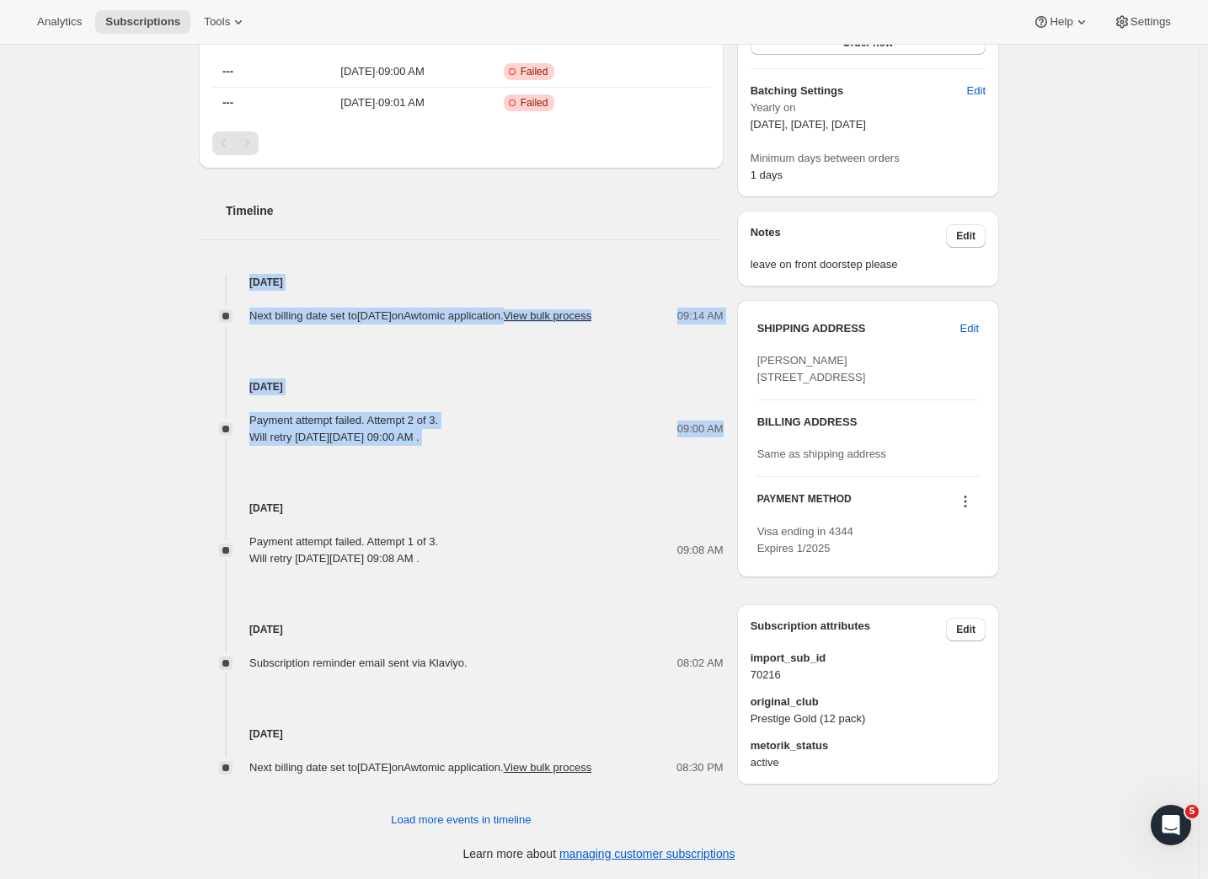
click at [183, 222] on div "Subscription #13660225638. This page is ready Subscription #13660225638 Success…" at bounding box center [599, 228] width 841 height 1301
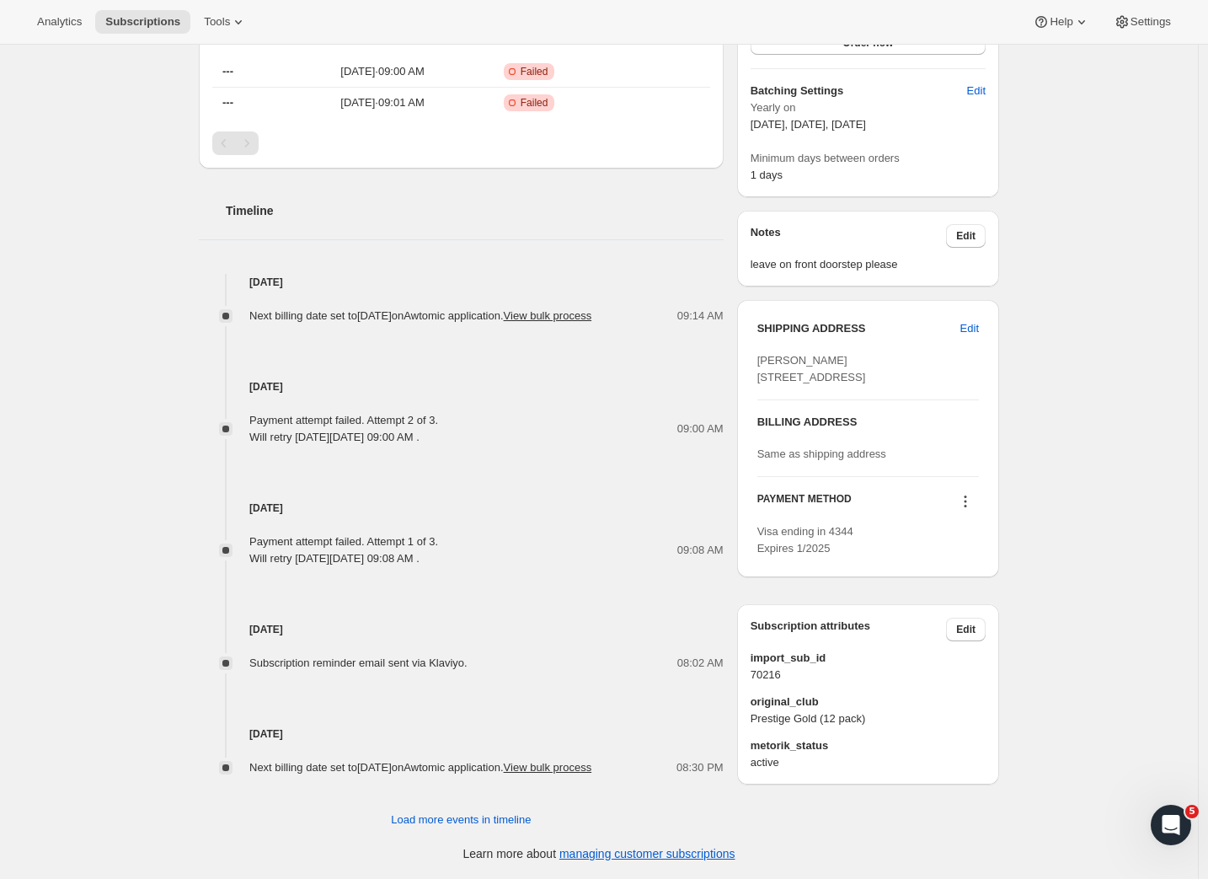
drag, startPoint x: 181, startPoint y: 304, endPoint x: 188, endPoint y: 290, distance: 15.8
click at [181, 302] on div "Subscription #13660225638. This page is ready Subscription #13660225638 Success…" at bounding box center [599, 228] width 1198 height 1301
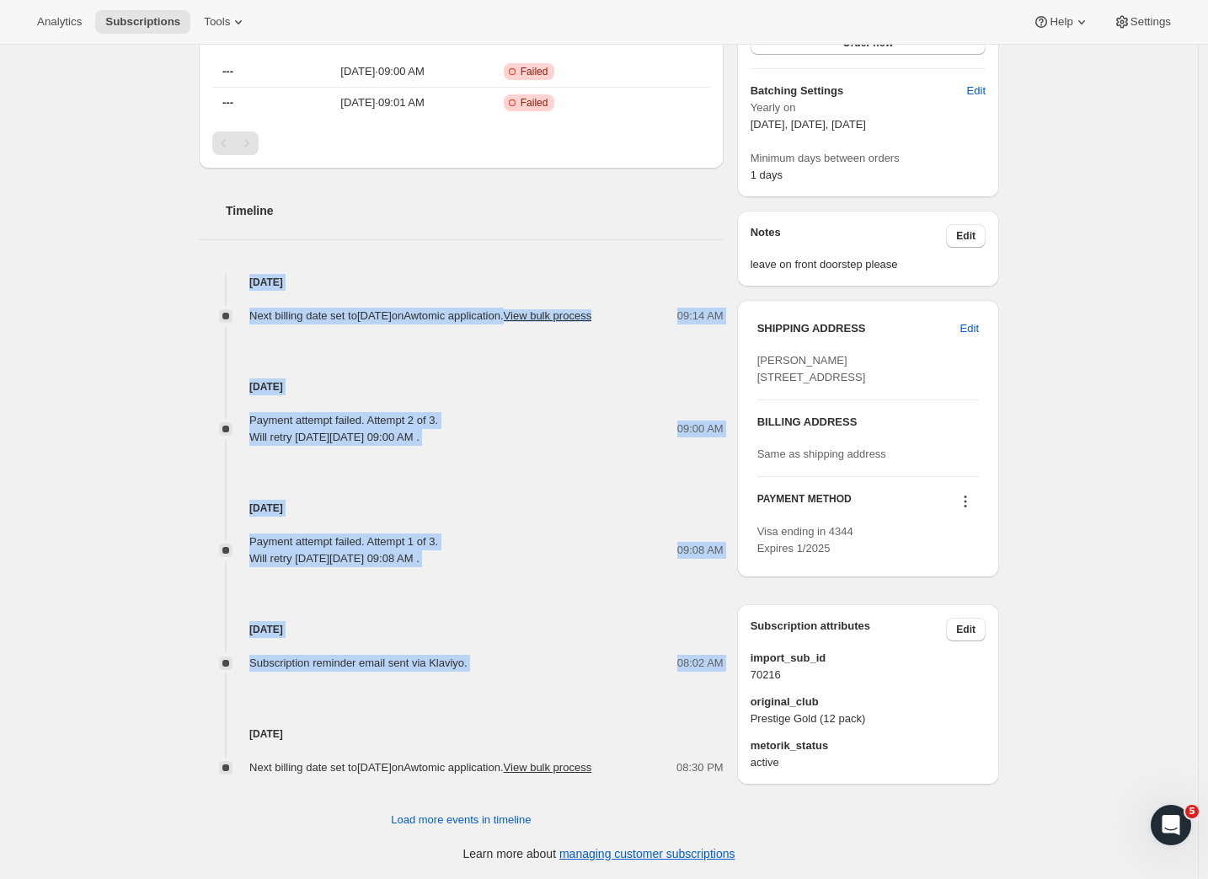
drag, startPoint x: 255, startPoint y: 249, endPoint x: 652, endPoint y: 658, distance: 570.2
click at [652, 658] on div "Oct 7, 2025 Next billing date set to Thursday, February 05, 2026 on Awtomic app…" at bounding box center [461, 525] width 525 height 502
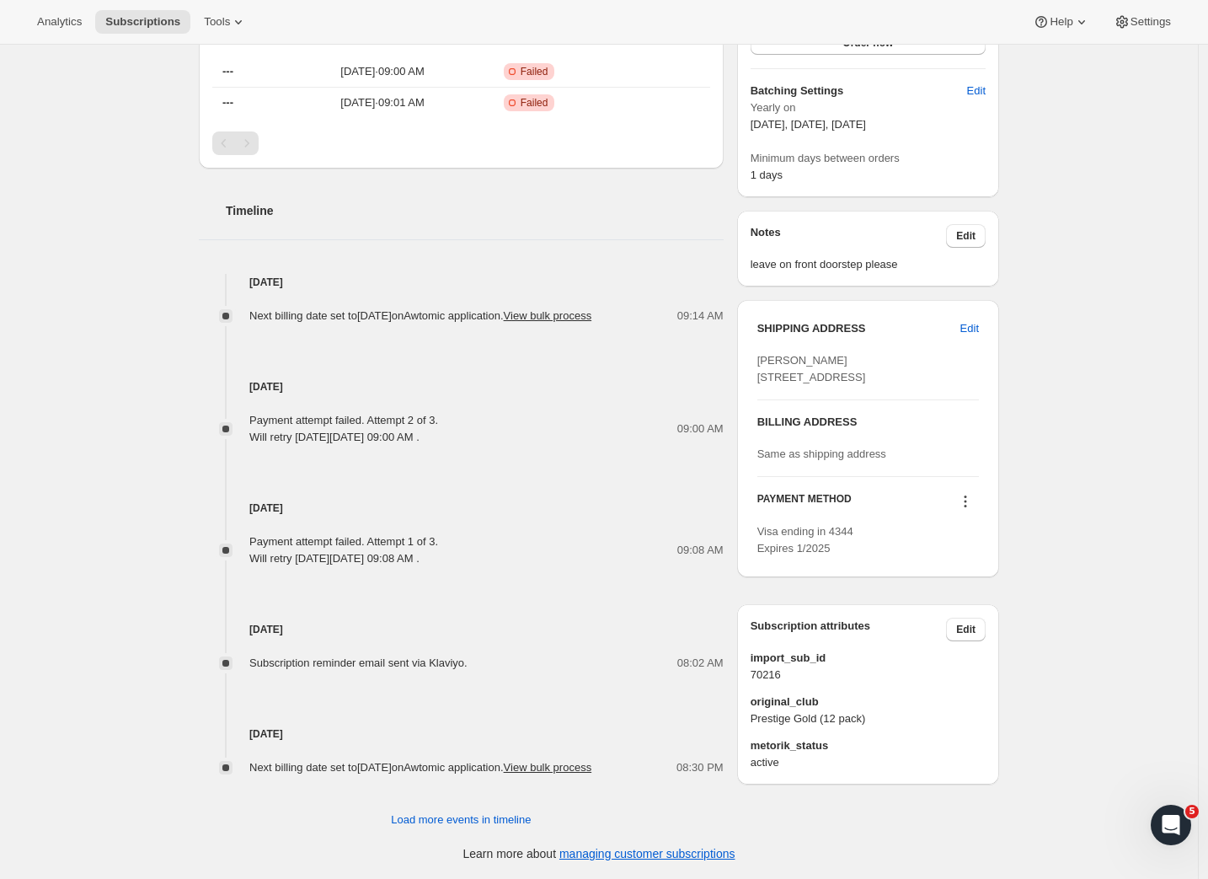
click at [389, 423] on div "Payment attempt failed. Attempt 2 of 3. Will retry on Thursday, October 09, 202…" at bounding box center [343, 429] width 189 height 34
drag, startPoint x: 253, startPoint y: 404, endPoint x: 657, endPoint y: 441, distance: 406.1
click at [657, 441] on div "Oct 7, 2025 Next billing date set to Thursday, February 05, 2026 on Awtomic app…" at bounding box center [461, 525] width 525 height 502
click at [1087, 415] on div "Subscription #13660225638. This page is ready Subscription #13660225638 Success…" at bounding box center [599, 228] width 1198 height 1301
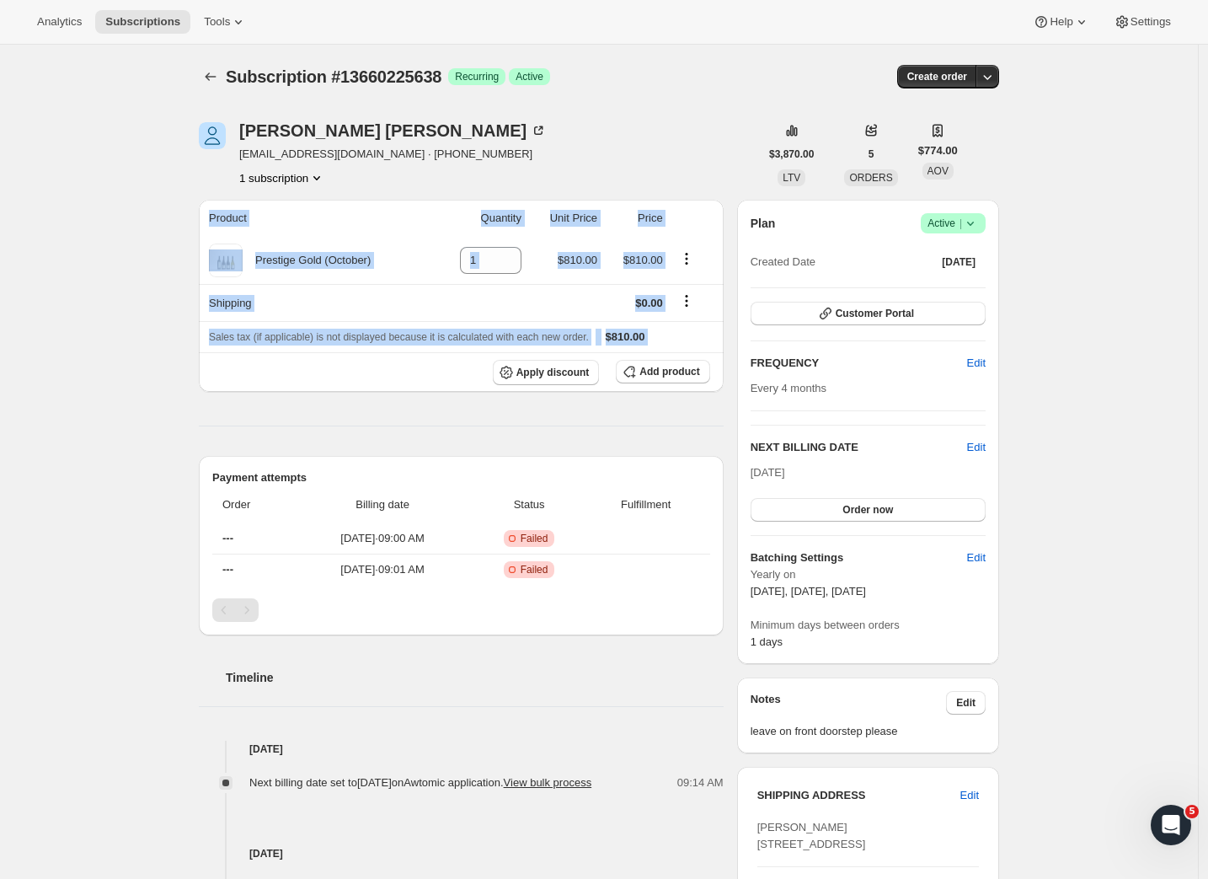
drag, startPoint x: 193, startPoint y: 421, endPoint x: 586, endPoint y: 427, distance: 393.5
click at [586, 427] on div "David Trower trowerda@gmail.com · +64272449781 1 subscription $3,870.00 LTV 5 O…" at bounding box center [592, 695] width 814 height 1200
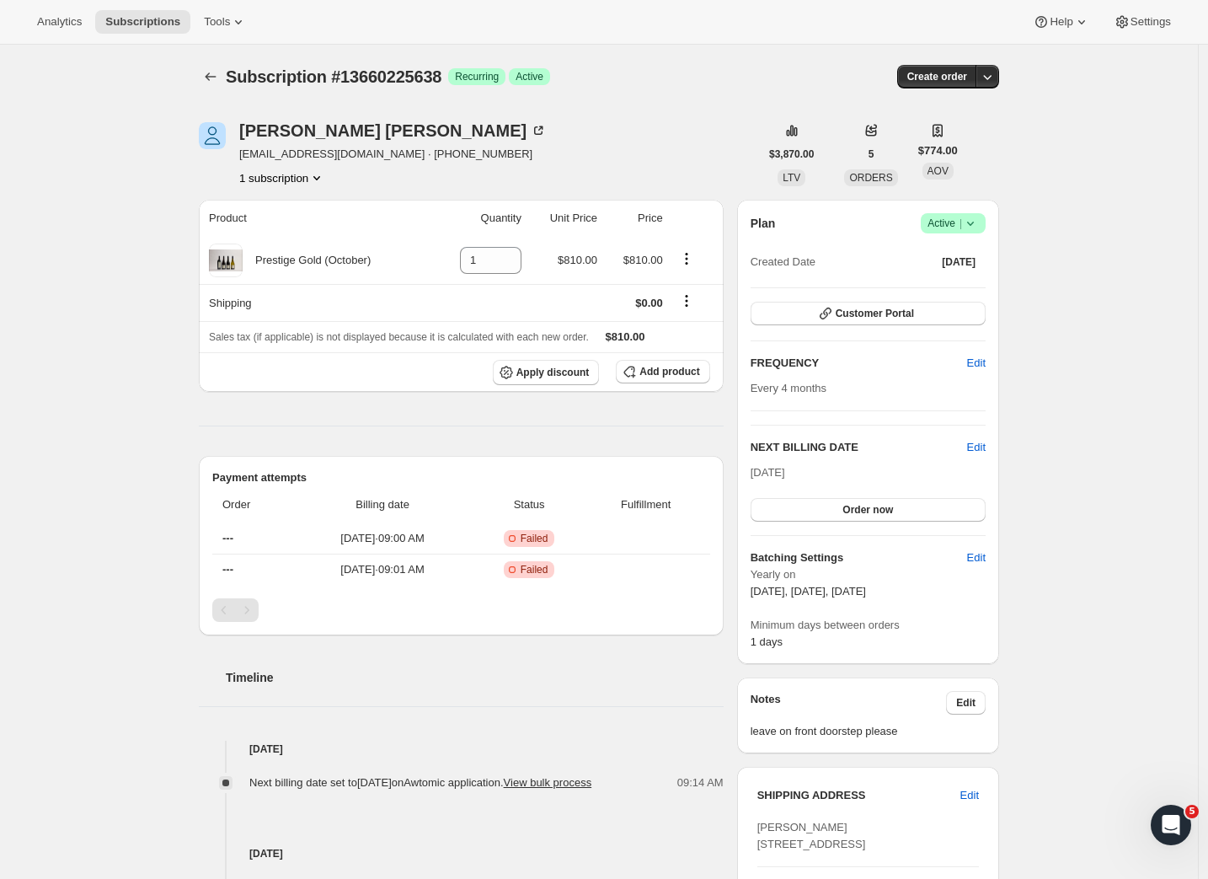
click at [586, 426] on div "Product Quantity Unit Price Price Prestige Gold (October) 1 $810.00 $810.00 Shi…" at bounding box center [461, 747] width 525 height 1095
click at [1046, 425] on div "Subscription #13660225638. This page is ready Subscription #13660225638 Success…" at bounding box center [599, 695] width 1198 height 1301
drag, startPoint x: 456, startPoint y: 77, endPoint x: 332, endPoint y: 72, distance: 124.0
click at [332, 72] on span "Subscription #13660225638" at bounding box center [334, 76] width 216 height 19
click at [610, 77] on div "Subscription #13660225638 Success Recurring Success Active" at bounding box center [470, 77] width 488 height 24
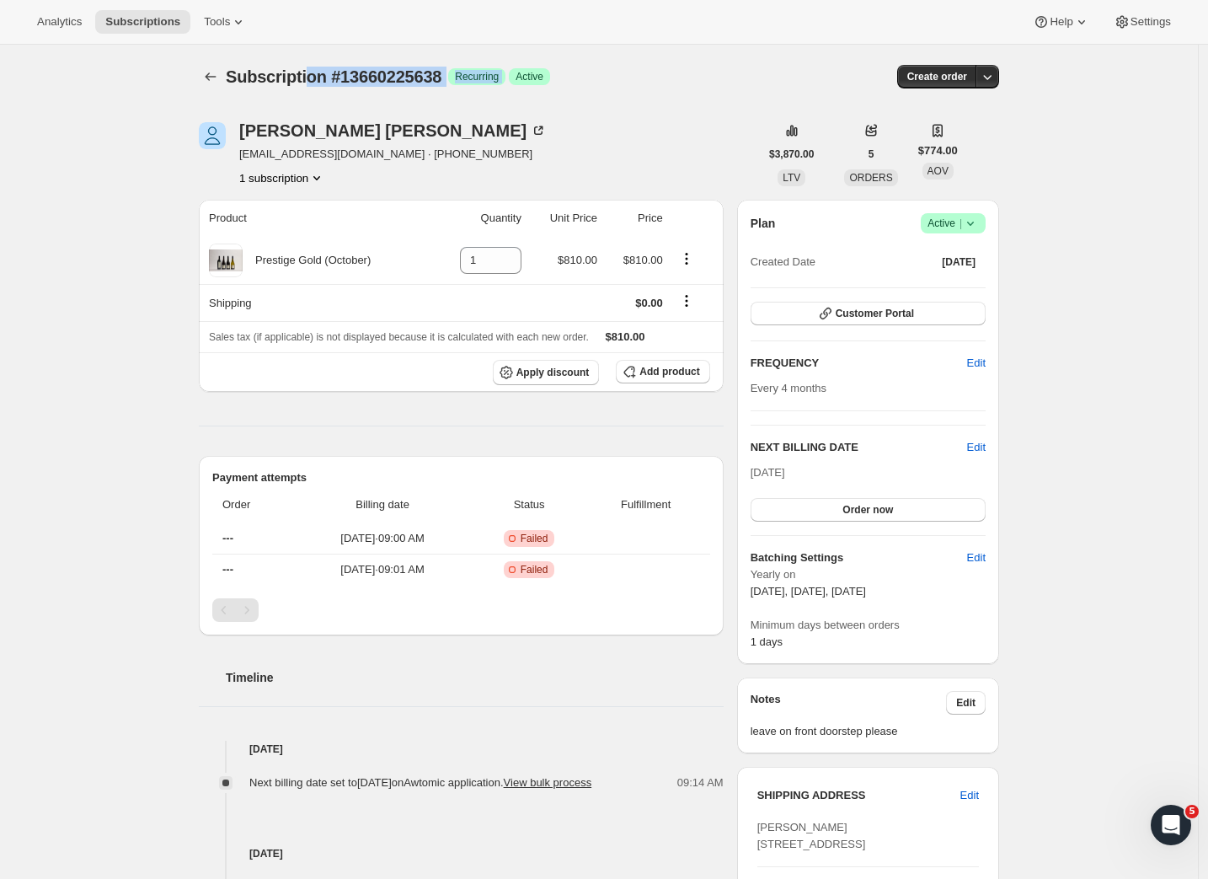
drag, startPoint x: 566, startPoint y: 67, endPoint x: 309, endPoint y: 72, distance: 257.0
click at [309, 72] on div "Subscription #13660225638. This page is ready Subscription #13660225638 Success…" at bounding box center [599, 77] width 800 height 64
click at [1091, 507] on div "Subscription #13660225638. This page is ready Subscription #13660225638 Success…" at bounding box center [599, 695] width 1198 height 1301
click at [1083, 155] on div "Subscription #13660225638. This page is ready Subscription #13660225638 Success…" at bounding box center [599, 695] width 1198 height 1301
click at [1126, 426] on div "Subscription #13660225638. This page is ready Subscription #13660225638 Success…" at bounding box center [599, 695] width 1198 height 1301
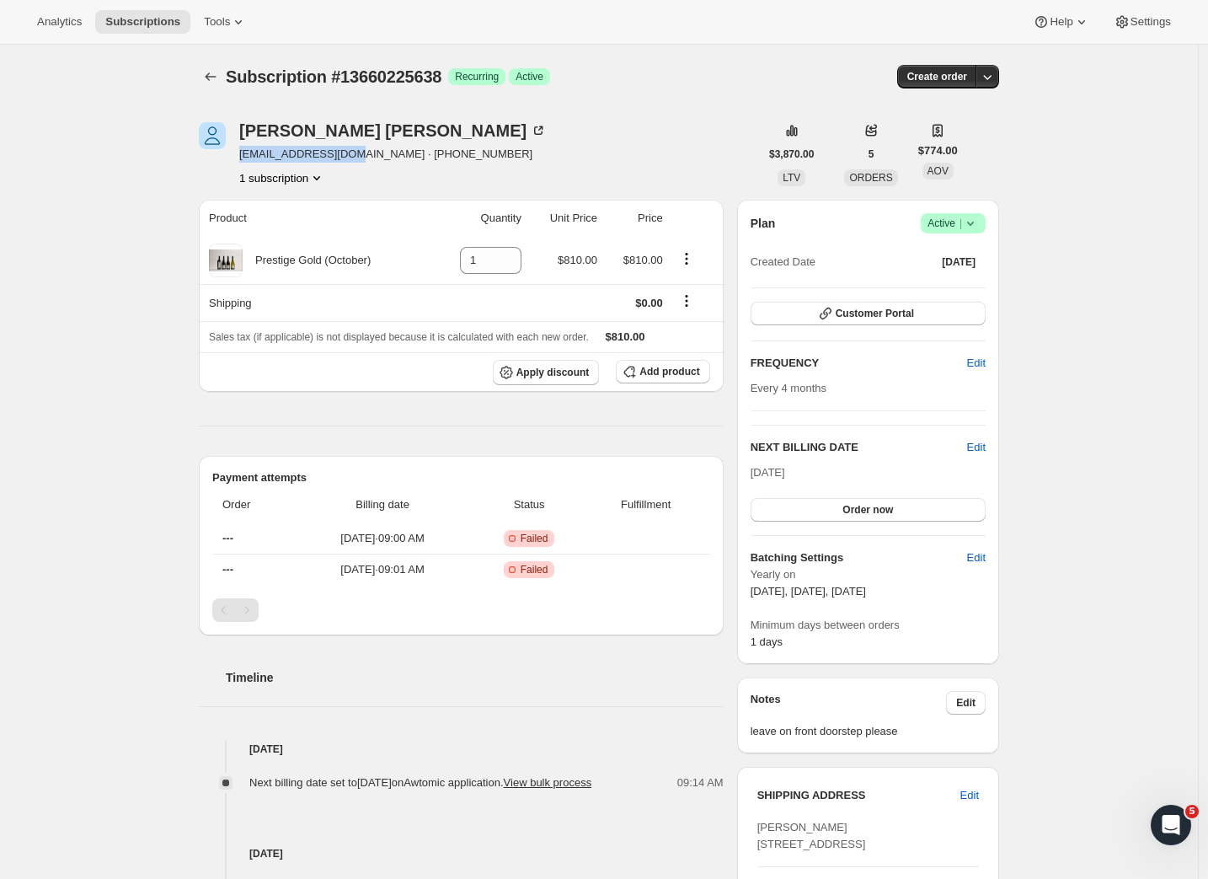
drag, startPoint x: 356, startPoint y: 157, endPoint x: 242, endPoint y: 156, distance: 114.6
click at [242, 156] on div "[PERSON_NAME] [EMAIL_ADDRESS][DOMAIN_NAME] · [PHONE_NUMBER] 1 subscription" at bounding box center [479, 154] width 560 height 64
copy span "[EMAIL_ADDRESS][DOMAIN_NAME]"
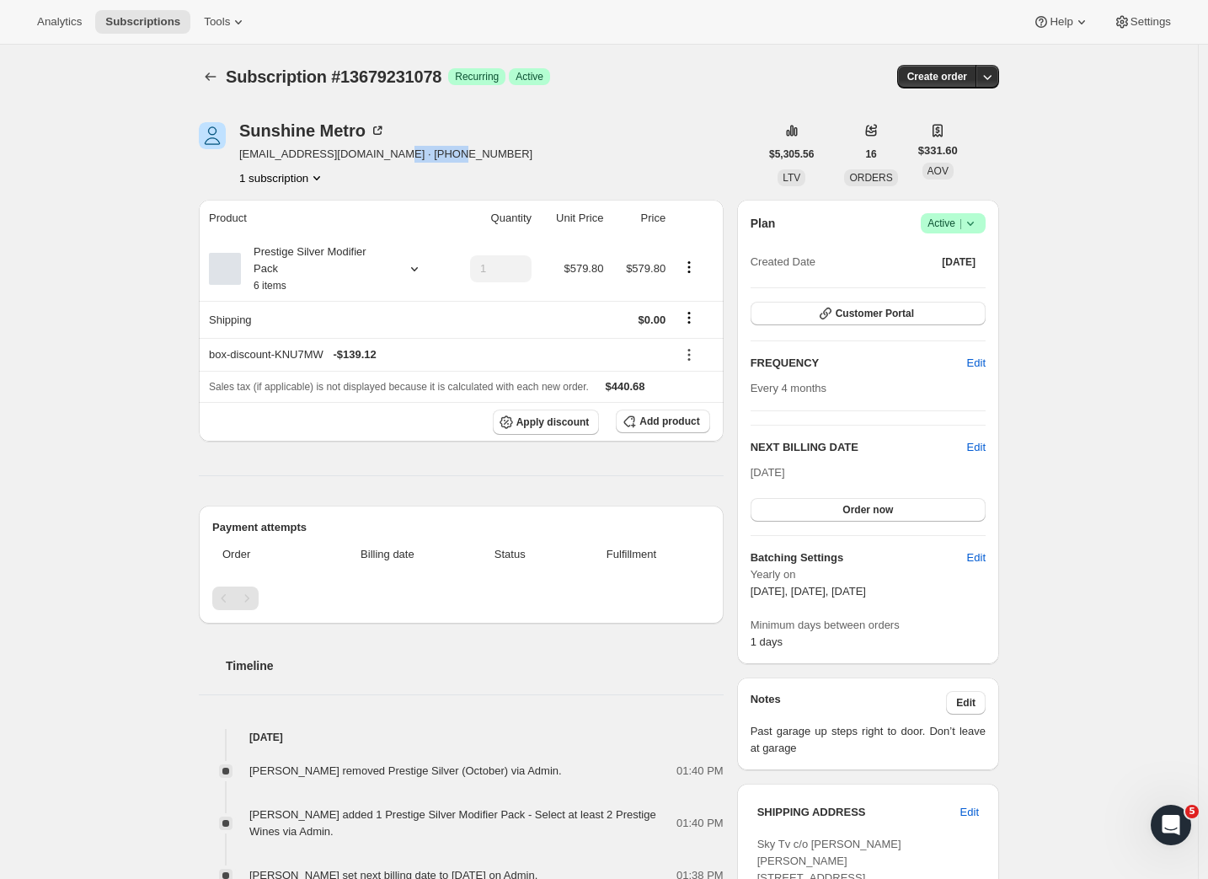
drag, startPoint x: 468, startPoint y: 155, endPoint x: 397, endPoint y: 156, distance: 71.6
click at [397, 156] on div "Sunshine Metro [EMAIL_ADDRESS][DOMAIN_NAME] · [PHONE_NUMBER] subscription" at bounding box center [479, 154] width 560 height 64
copy span "6421860206"
drag, startPoint x: 91, startPoint y: 121, endPoint x: 100, endPoint y: 117, distance: 10.2
click at [91, 121] on div "Subscription #13679231078. This page is ready Subscription #13679231078 Success…" at bounding box center [599, 729] width 1198 height 1368
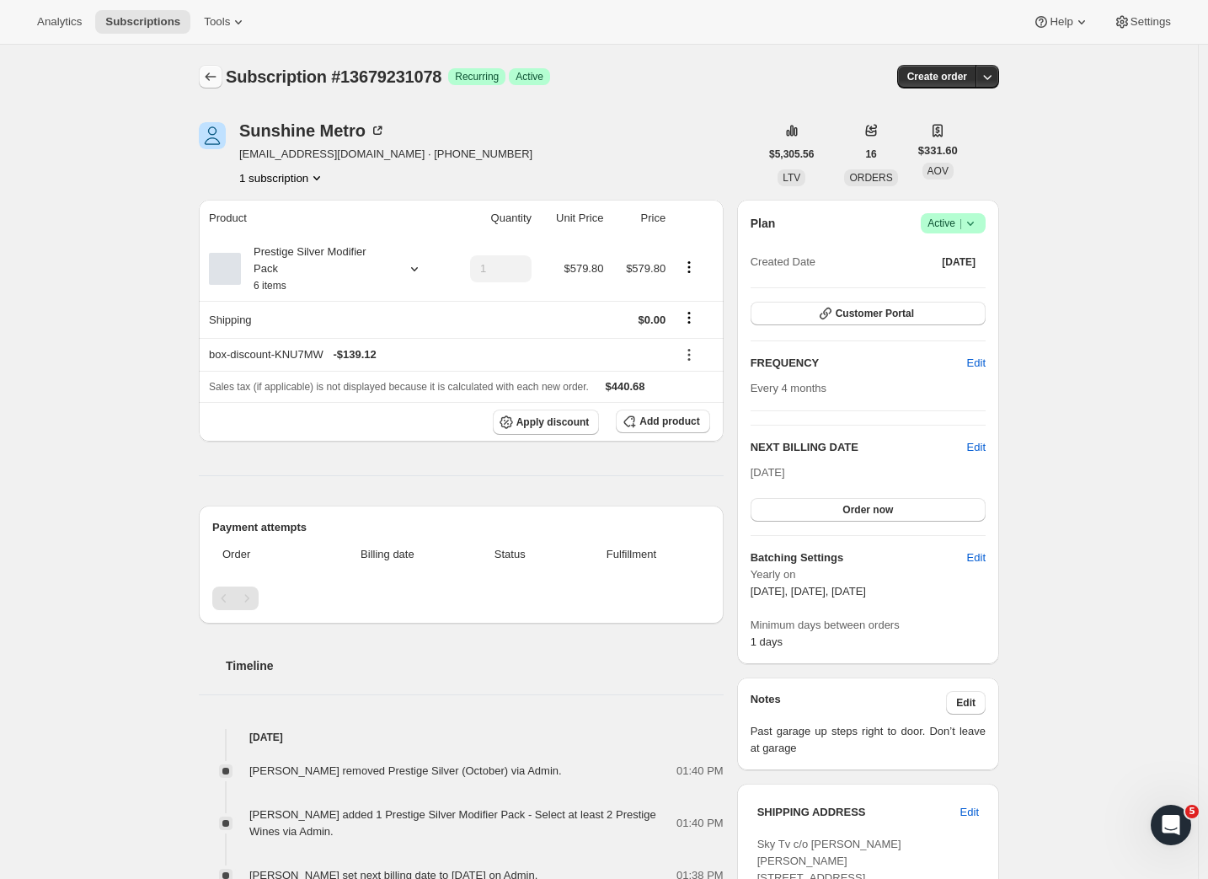
click at [206, 79] on button "Subscriptions" at bounding box center [211, 77] width 24 height 24
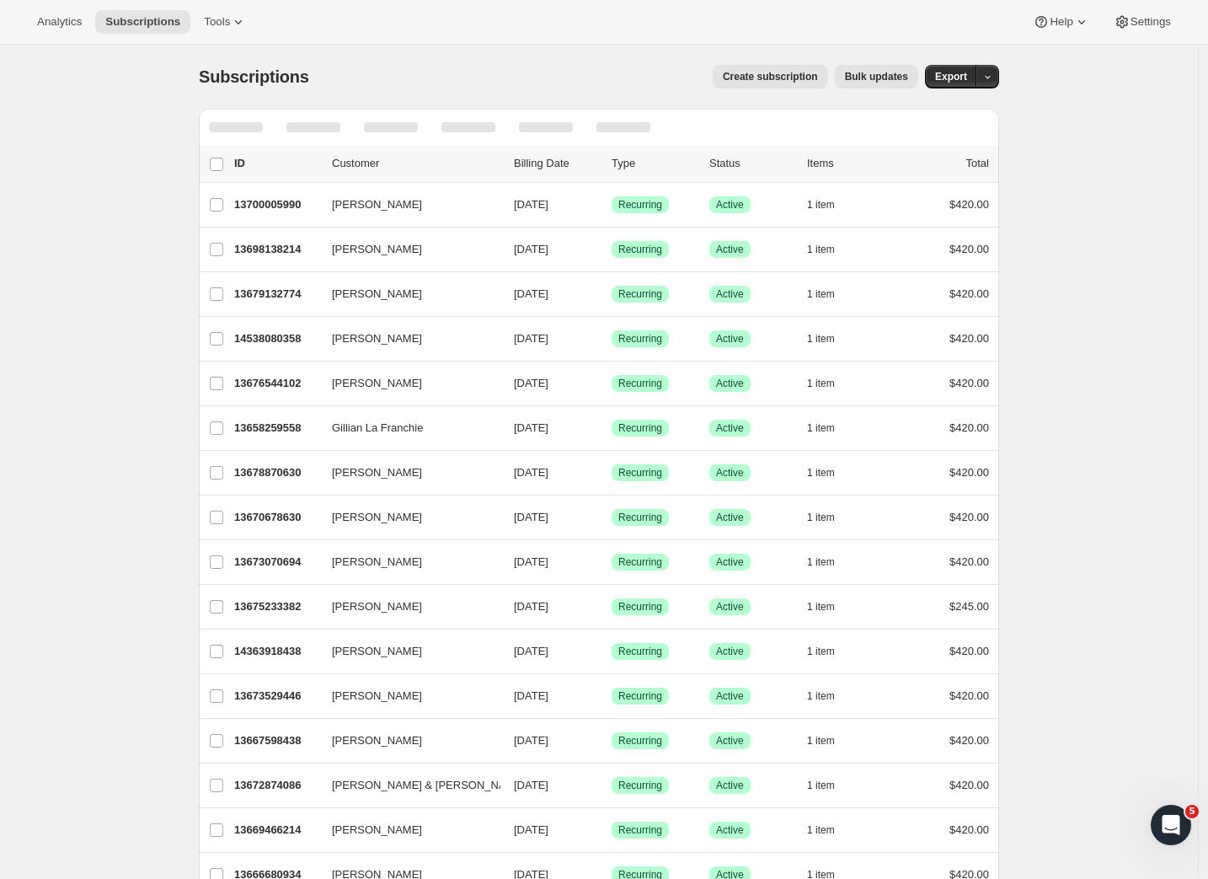
drag, startPoint x: 201, startPoint y: 74, endPoint x: 330, endPoint y: 73, distance: 128.9
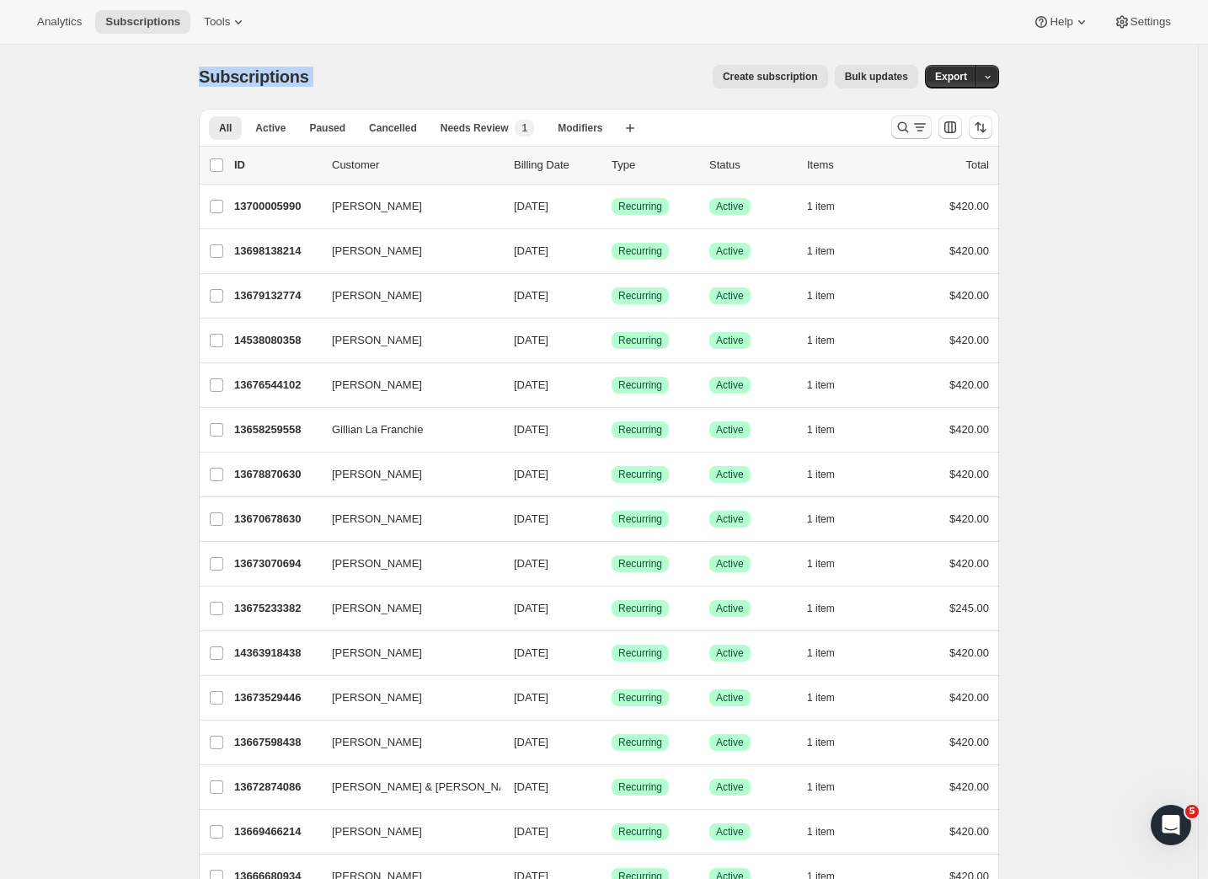
click at [910, 126] on icon "Search and filter results" at bounding box center [903, 127] width 17 height 17
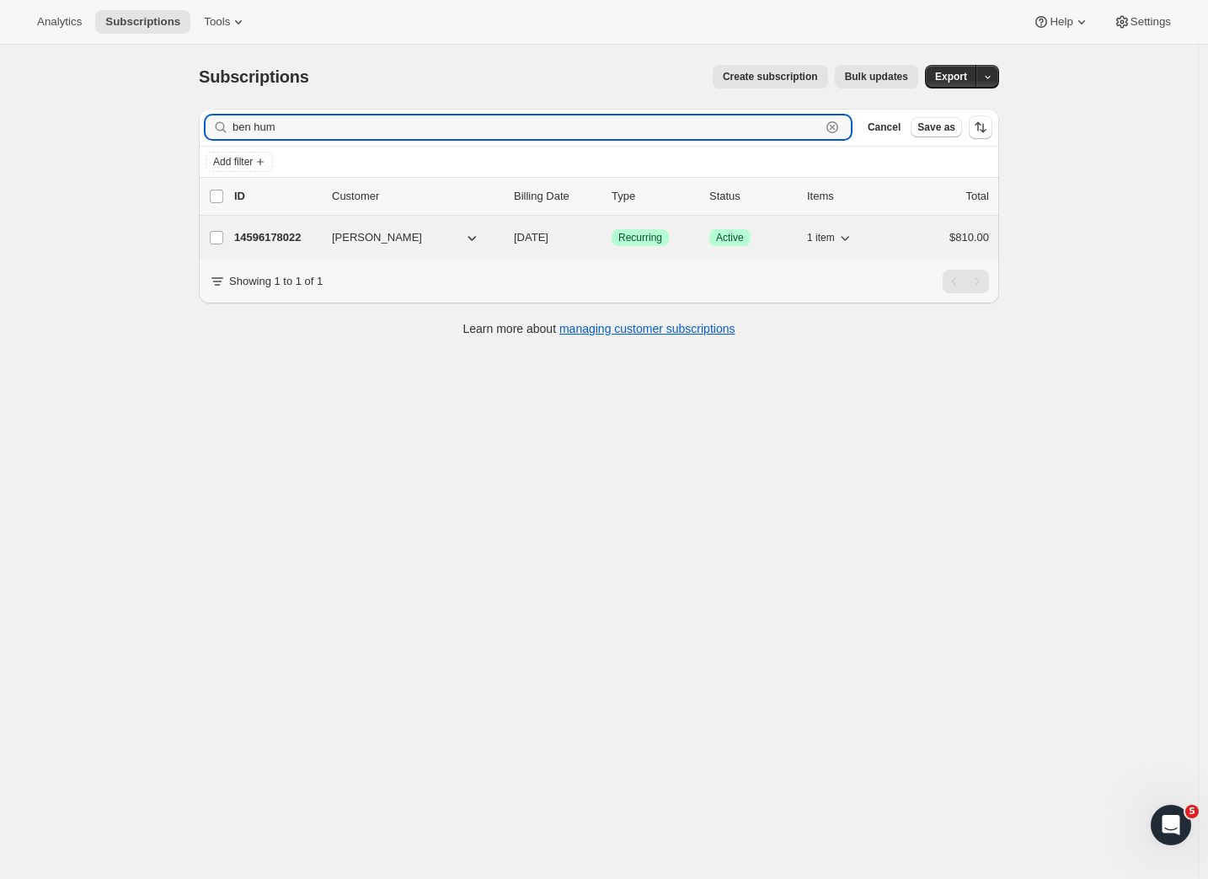
type input "ben hum"
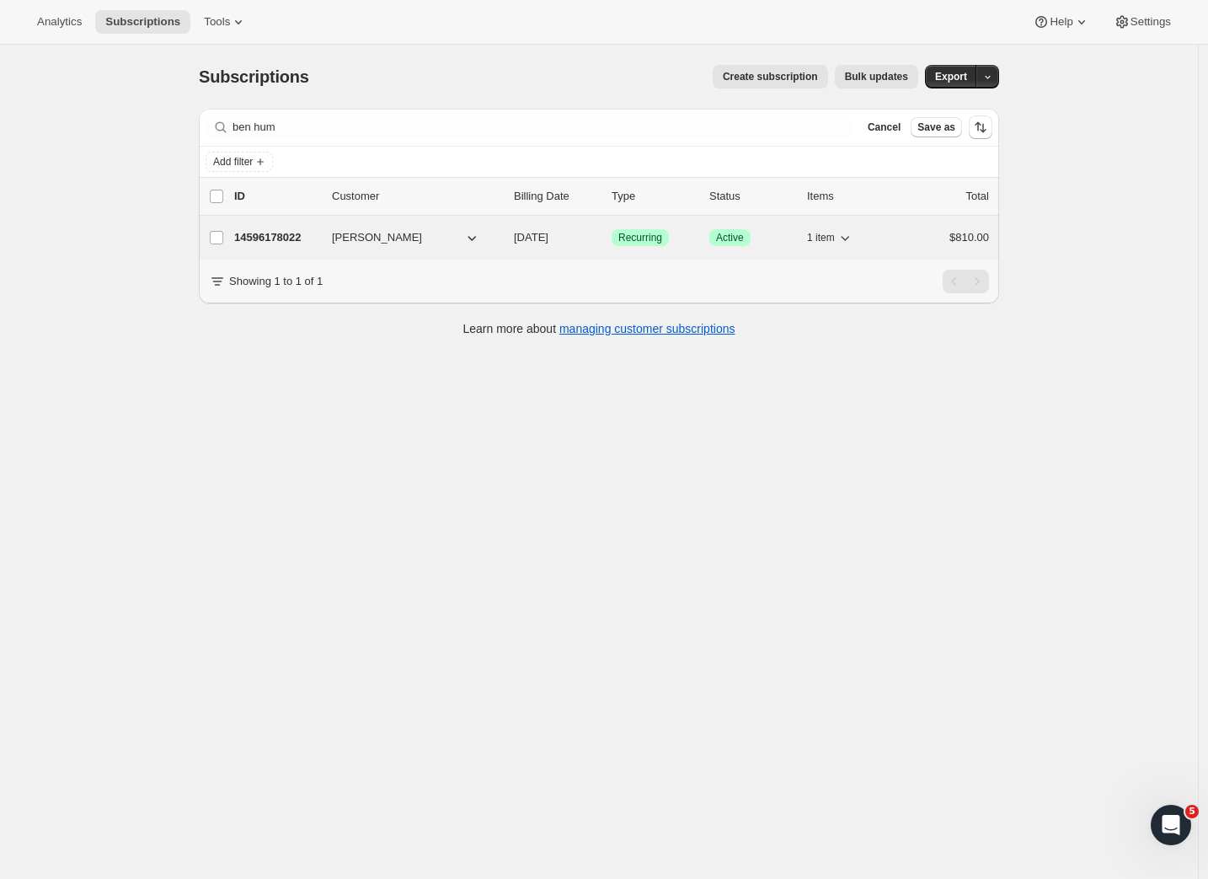
click at [304, 233] on p "14596178022" at bounding box center [276, 237] width 84 height 17
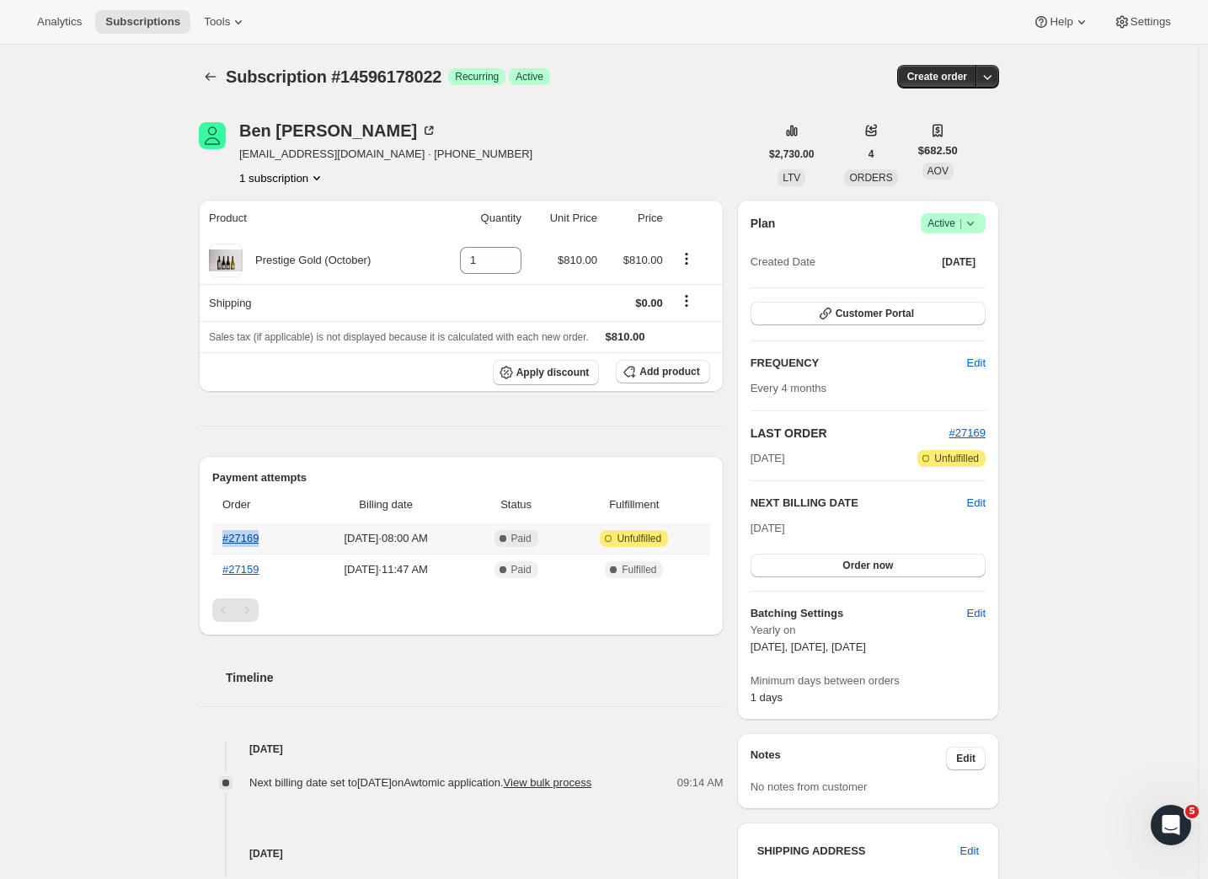
drag, startPoint x: 292, startPoint y: 541, endPoint x: 227, endPoint y: 539, distance: 64.1
click at [227, 539] on th "#27169" at bounding box center [257, 538] width 91 height 30
copy link "#27169"
click at [234, 256] on icon at bounding box center [225, 260] width 17 height 17
click at [210, 78] on icon "Subscriptions" at bounding box center [210, 76] width 17 height 17
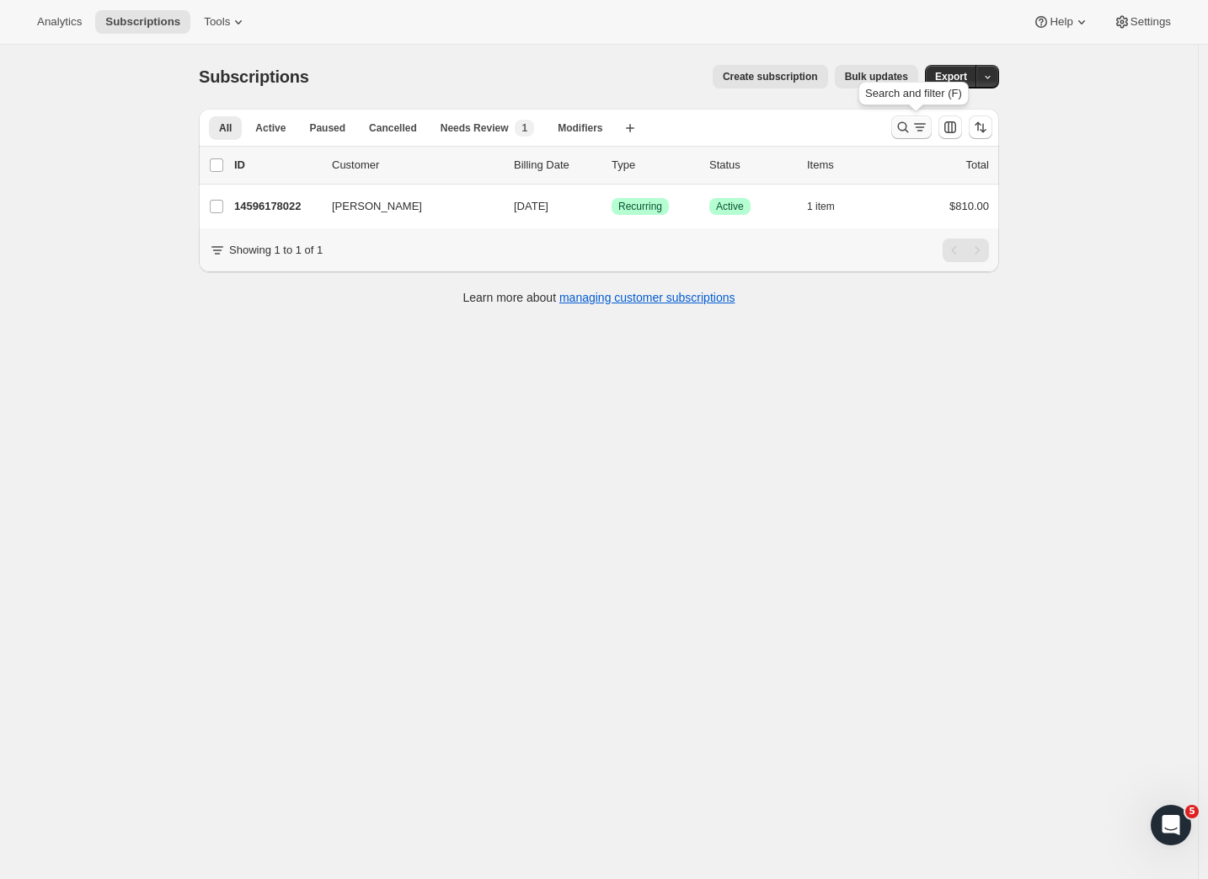
click at [910, 133] on icon "Search and filter results" at bounding box center [903, 127] width 17 height 17
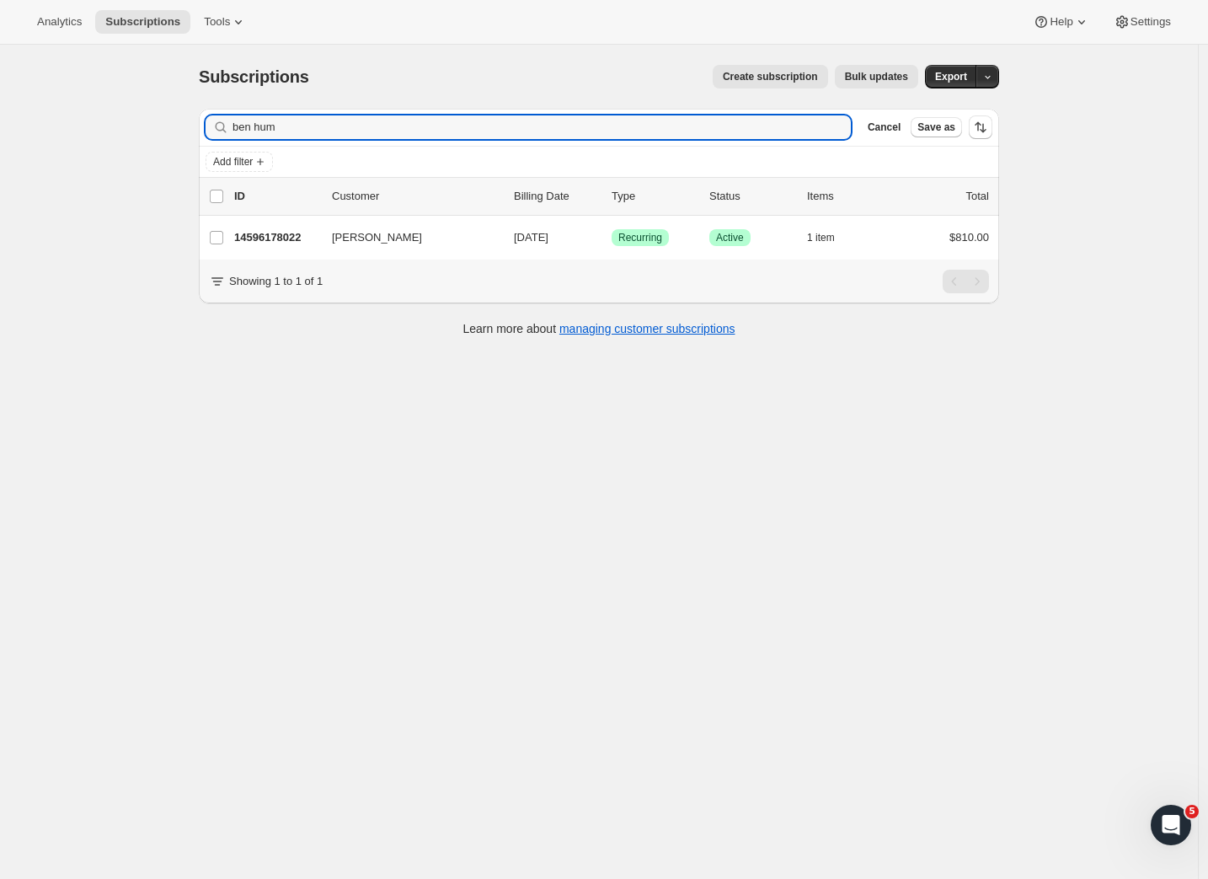
drag, startPoint x: 288, startPoint y: 127, endPoint x: 157, endPoint y: 125, distance: 131.5
click at [157, 125] on div "Subscriptions. This page is ready Subscriptions Create subscription Bulk update…" at bounding box center [599, 484] width 1198 height 879
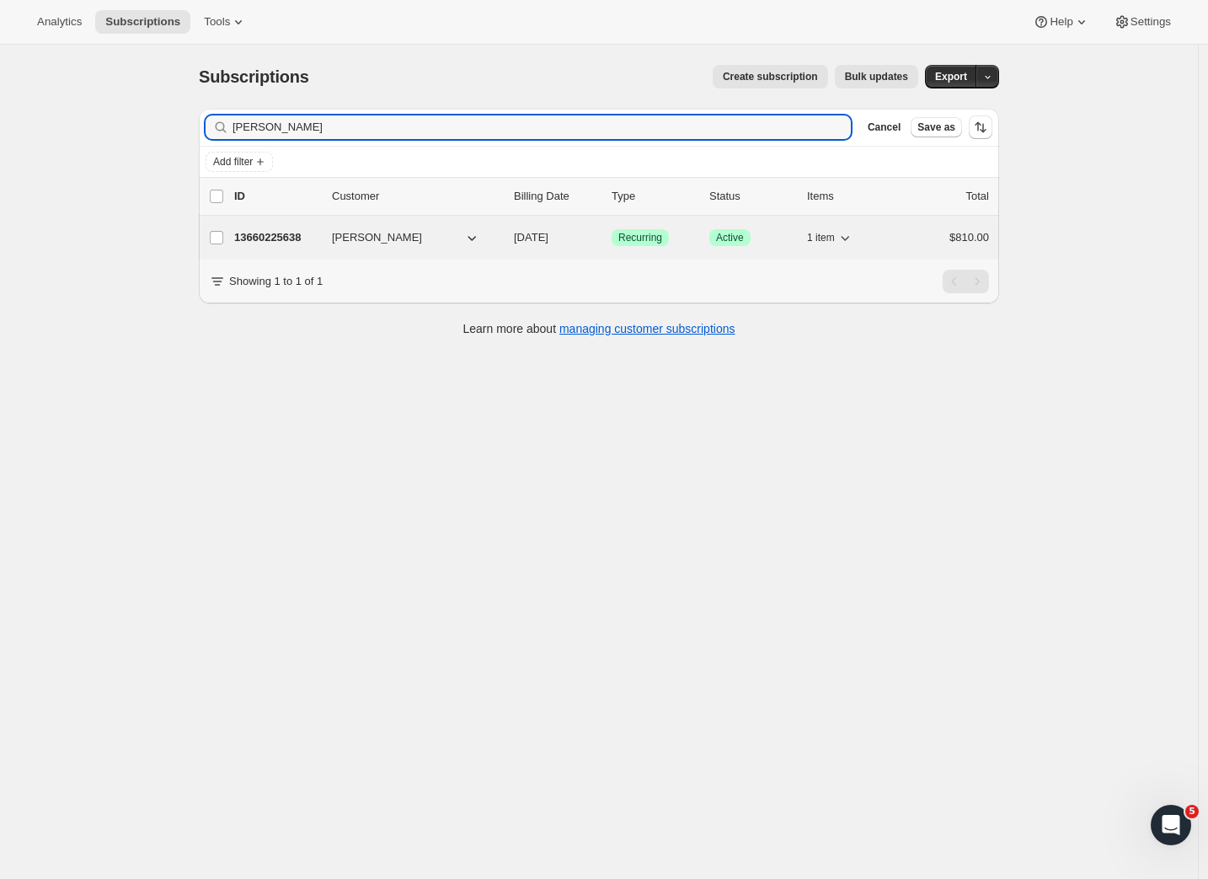
type input "[PERSON_NAME]"
click at [272, 234] on p "13660225638" at bounding box center [276, 237] width 84 height 17
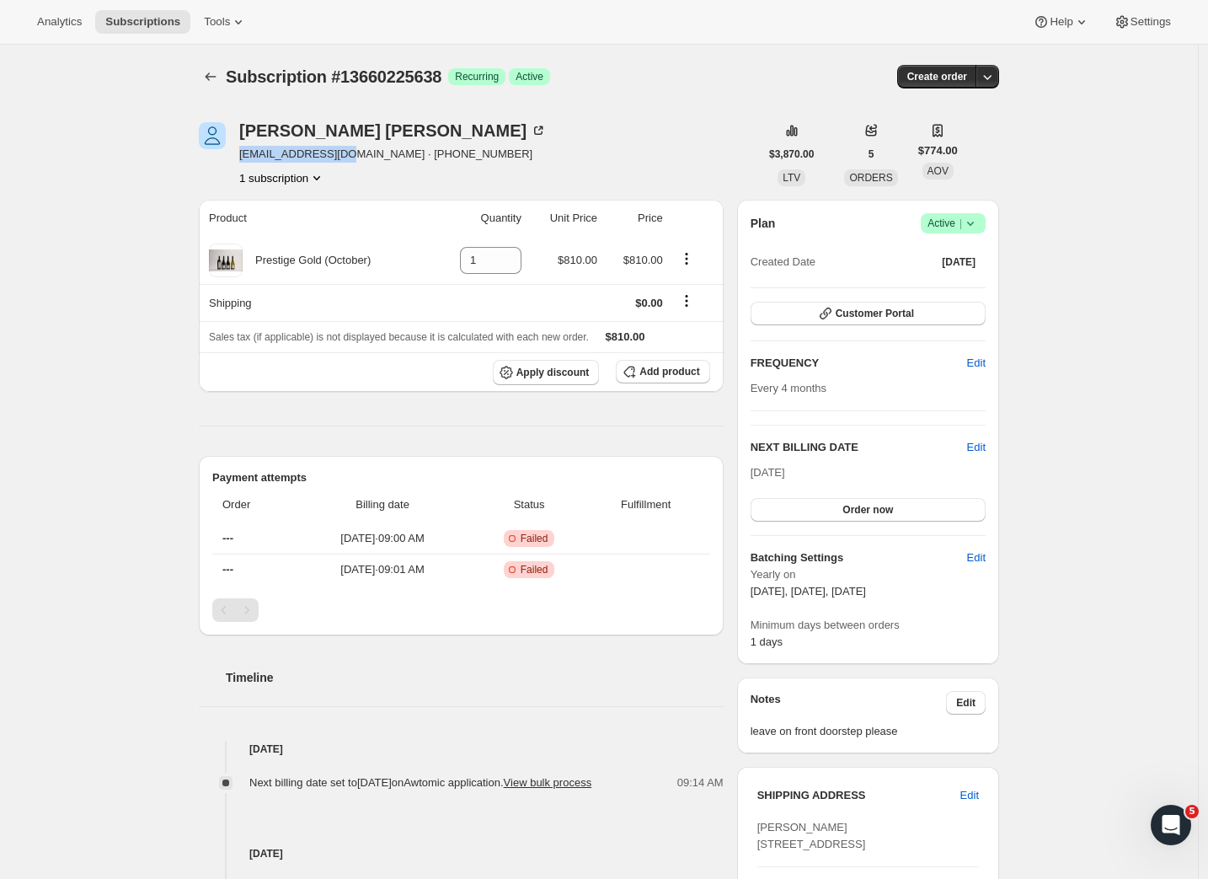
drag, startPoint x: 353, startPoint y: 156, endPoint x: 241, endPoint y: 153, distance: 112.1
click at [241, 153] on div "[PERSON_NAME] [EMAIL_ADDRESS][DOMAIN_NAME] · [PHONE_NUMBER] 1 subscription" at bounding box center [479, 154] width 560 height 64
copy span "[EMAIL_ADDRESS][DOMAIN_NAME]"
